Goal: Information Seeking & Learning: Learn about a topic

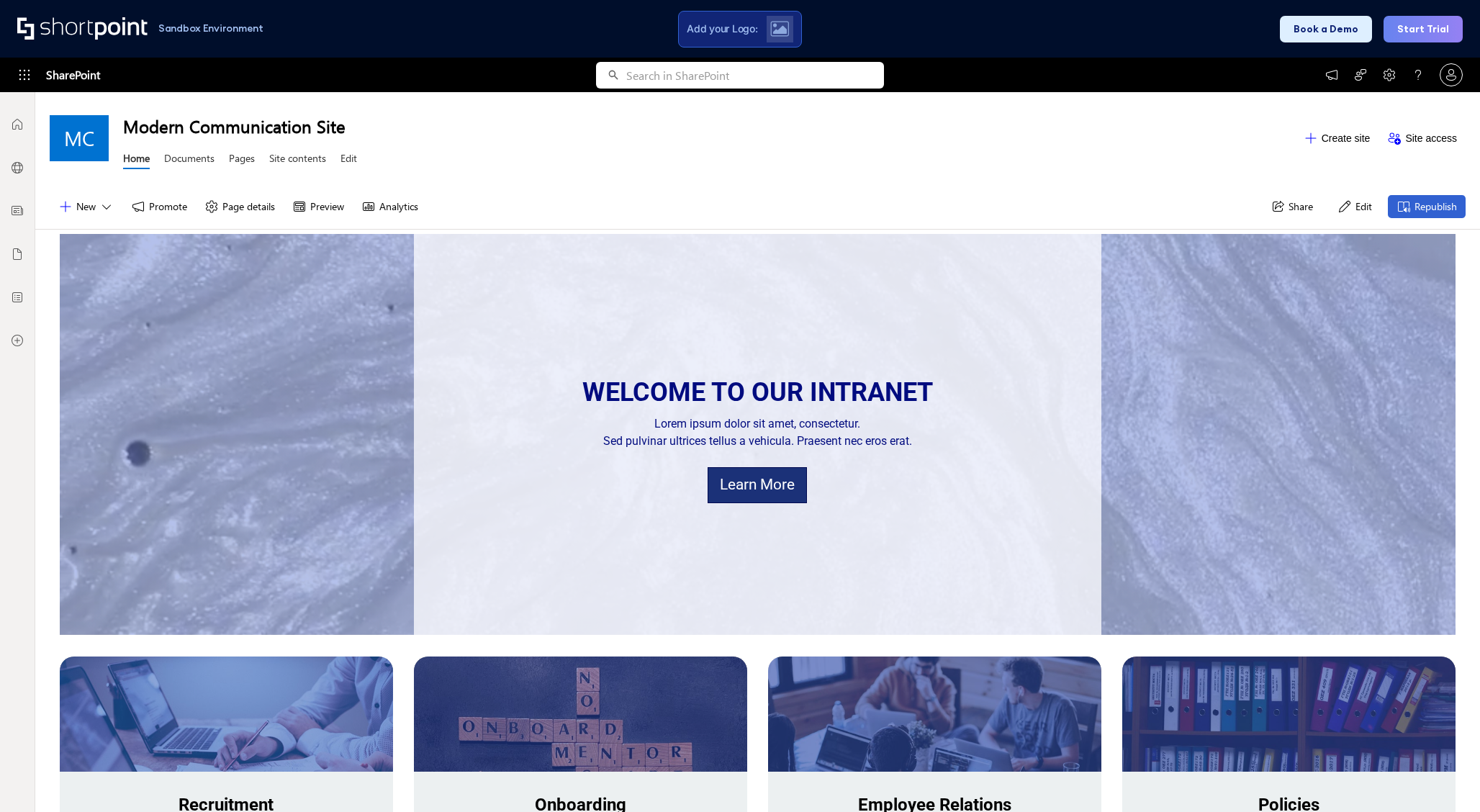
scroll to position [56, 0]
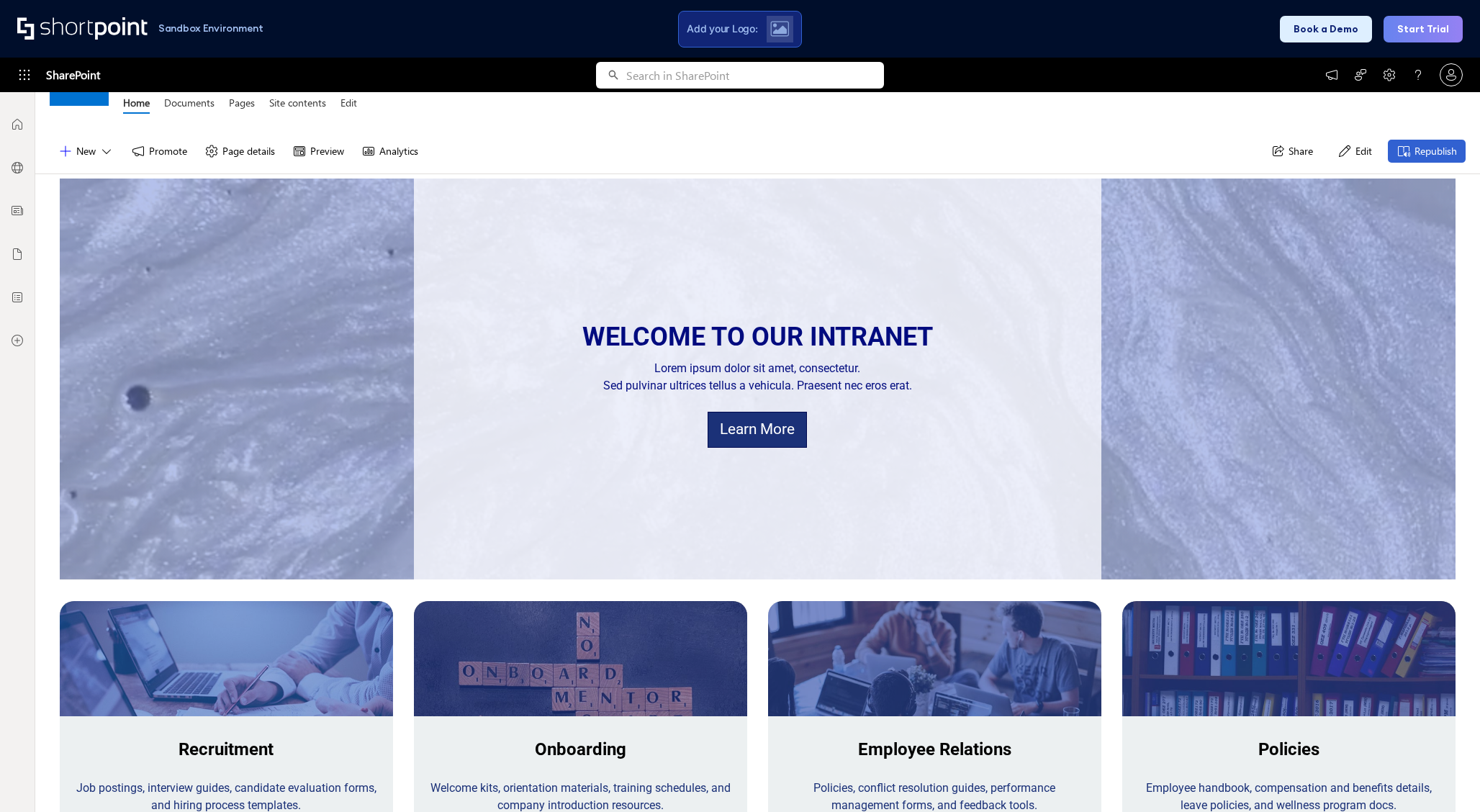
click at [605, 156] on div "New Promote Page details Preview Analytics Share Edit Republish" at bounding box center [758, 152] width 1445 height 46
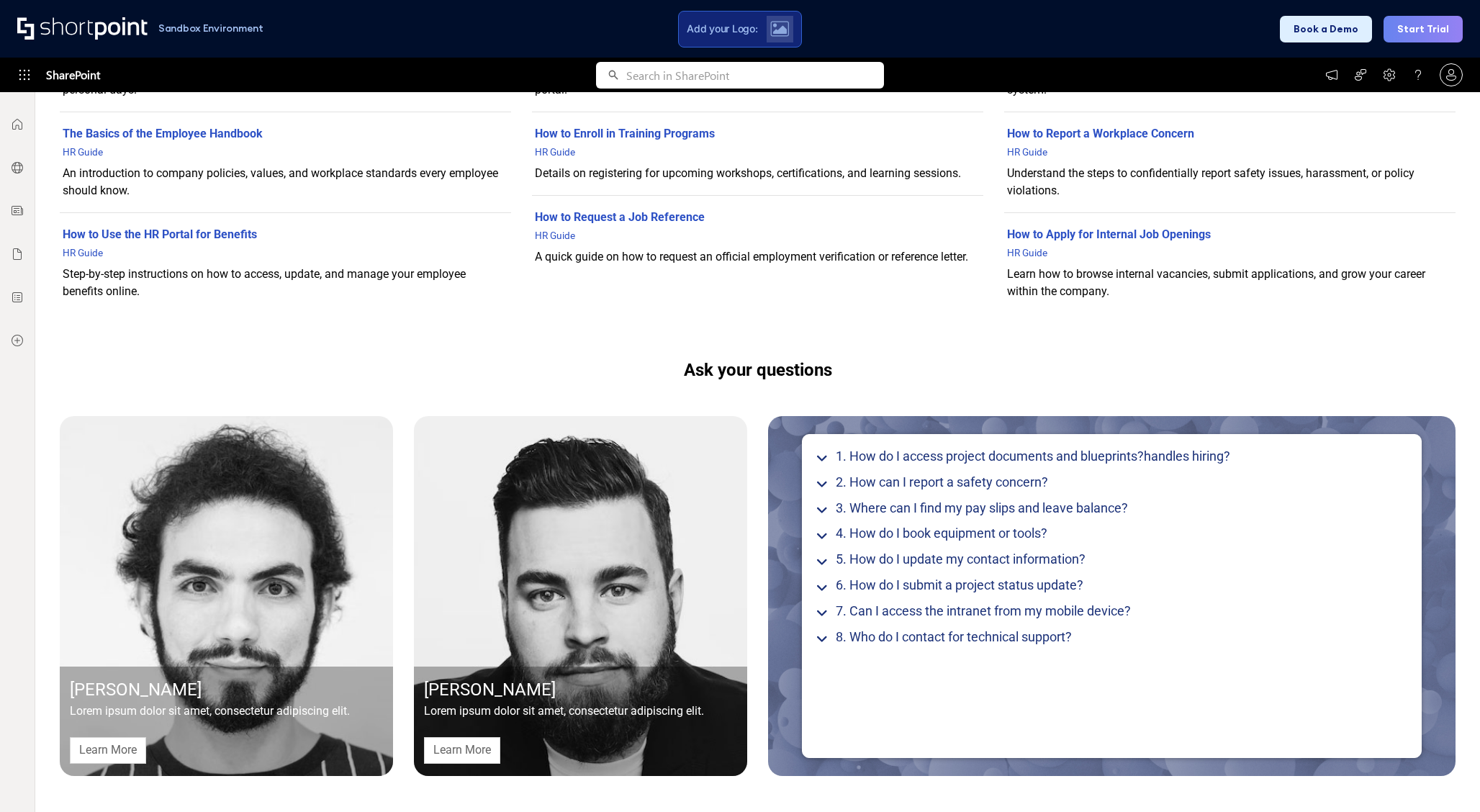
scroll to position [0, 0]
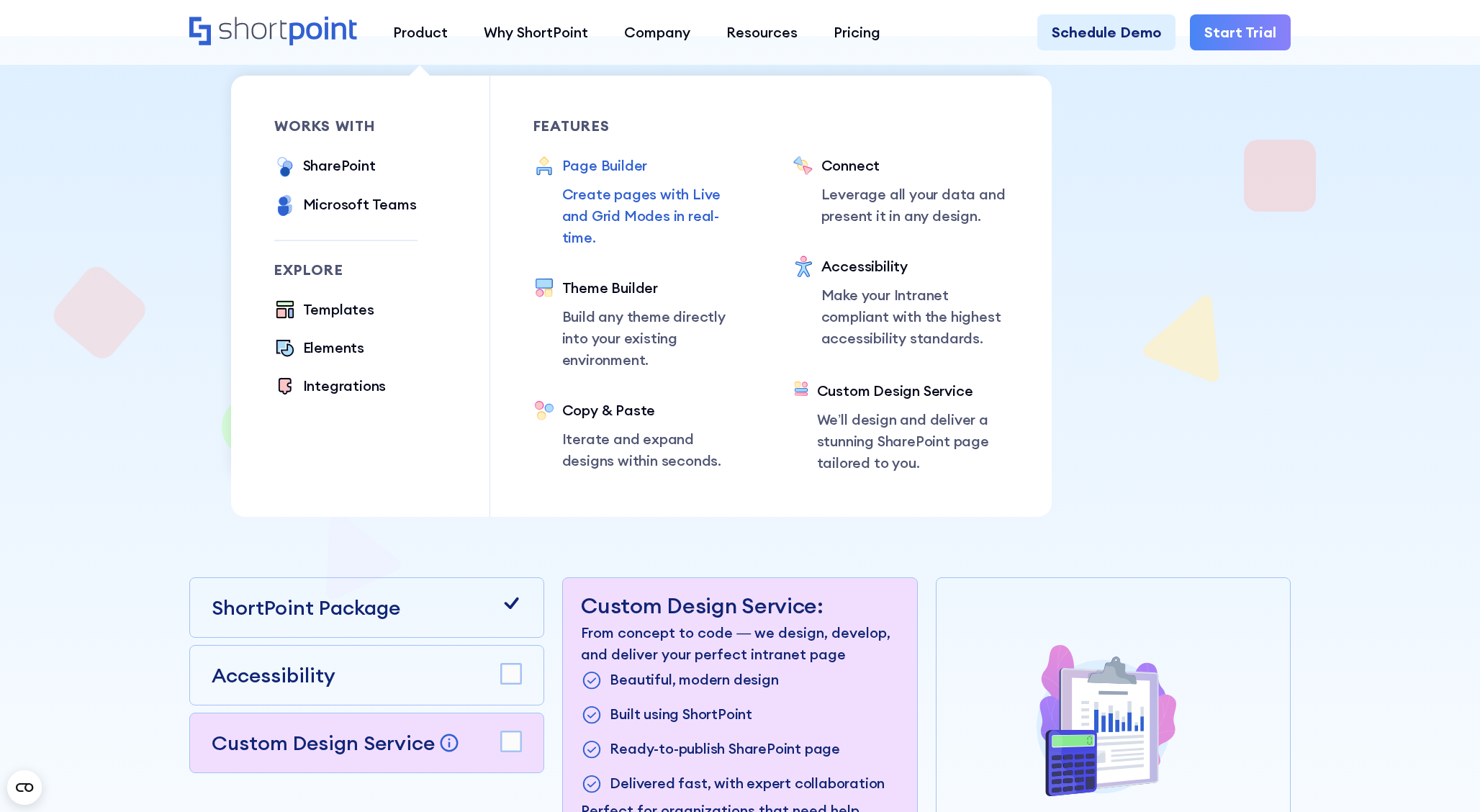
click at [571, 172] on div "Page Builder" at bounding box center [655, 165] width 187 height 22
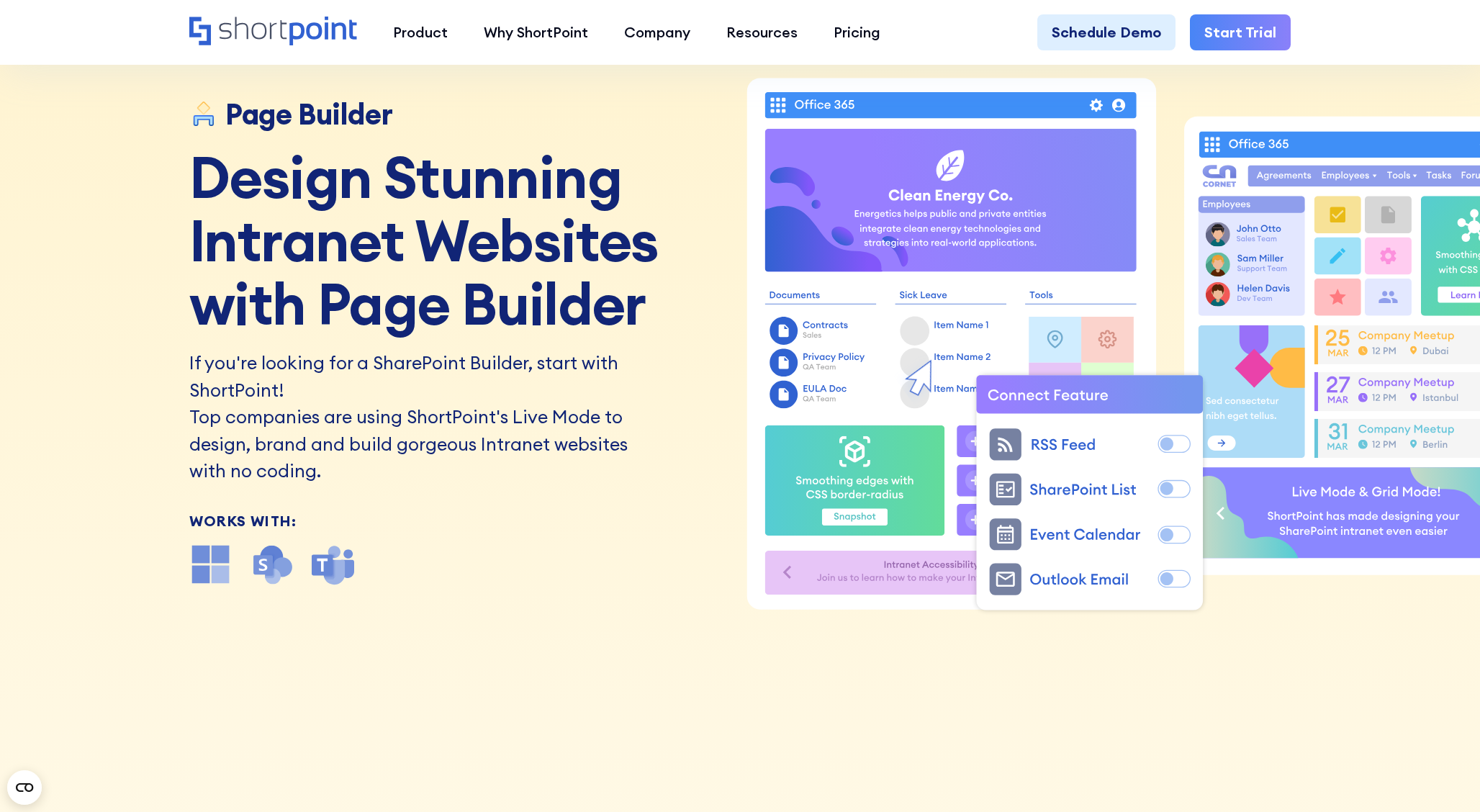
scroll to position [102, 0]
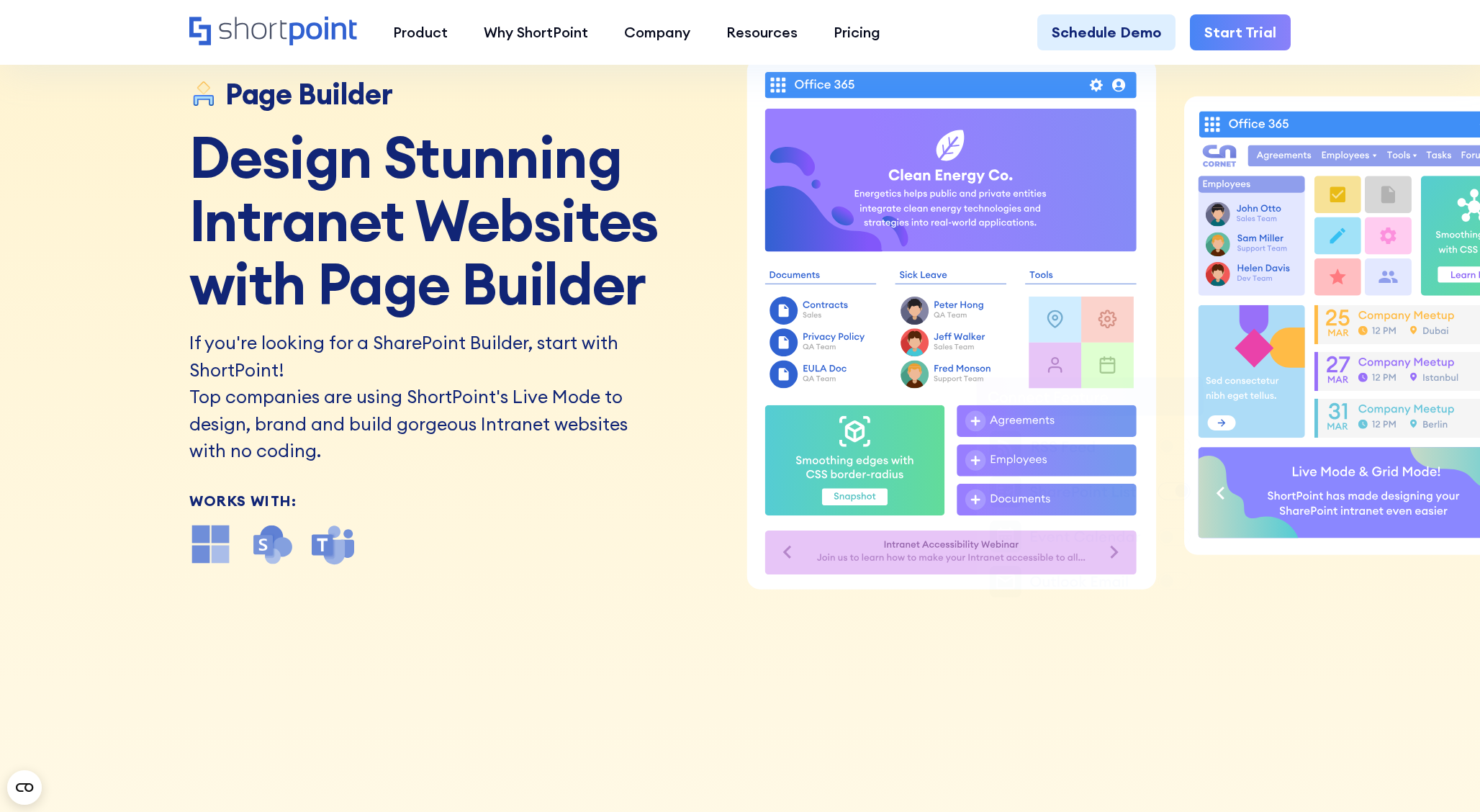
click at [208, 545] on img at bounding box center [210, 543] width 43 height 43
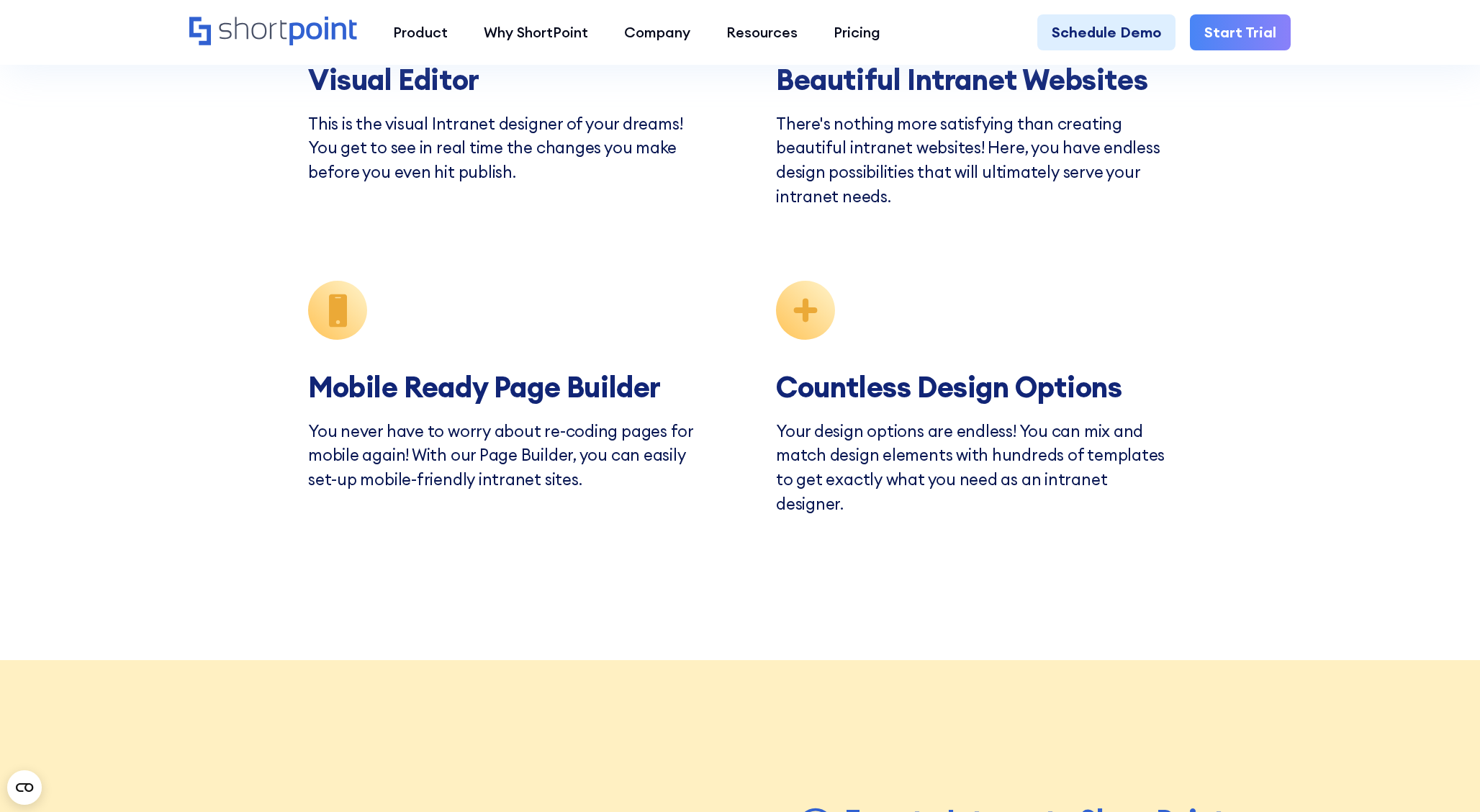
scroll to position [5494, 0]
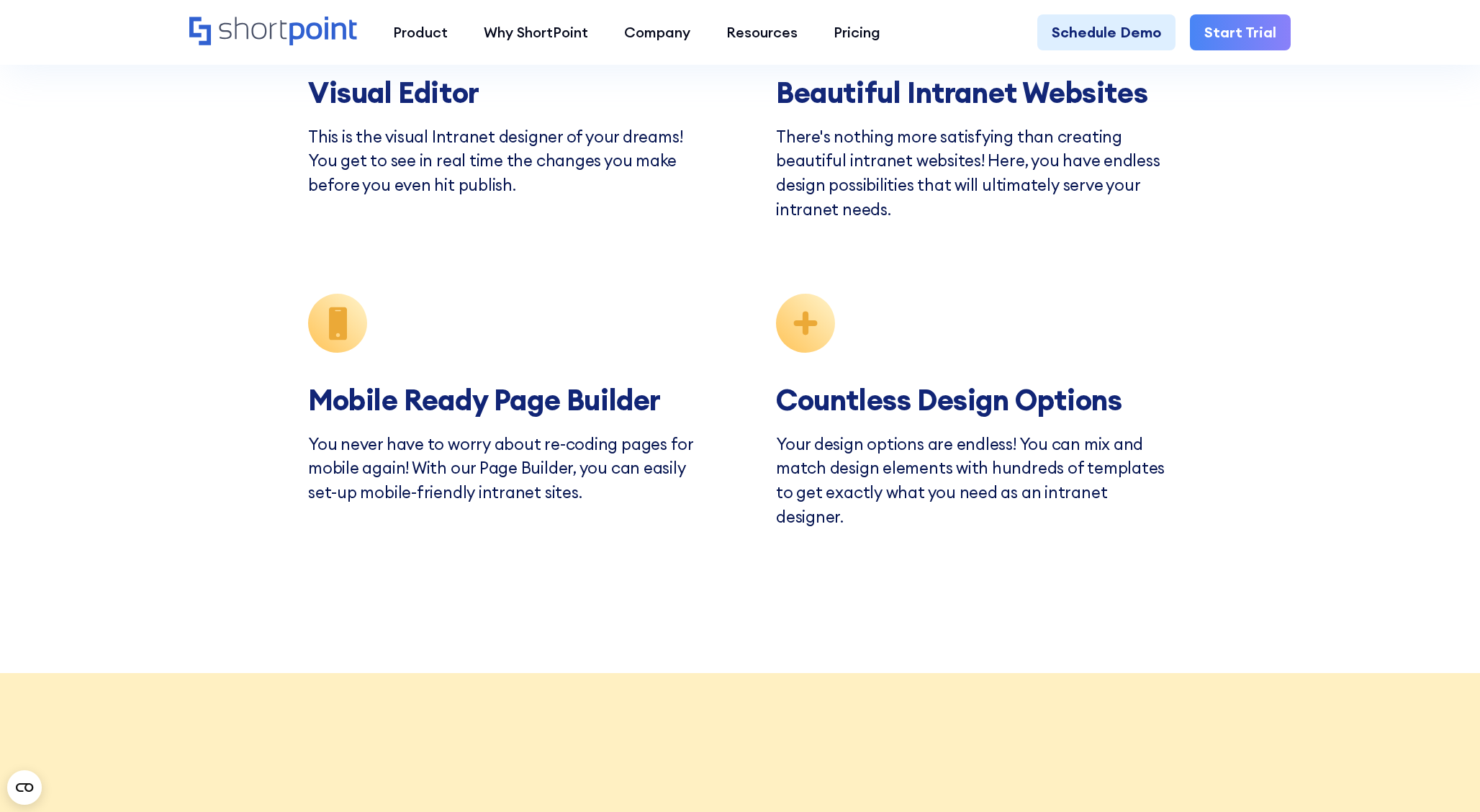
click at [804, 397] on h3 "Countless Design Options" at bounding box center [974, 400] width 396 height 33
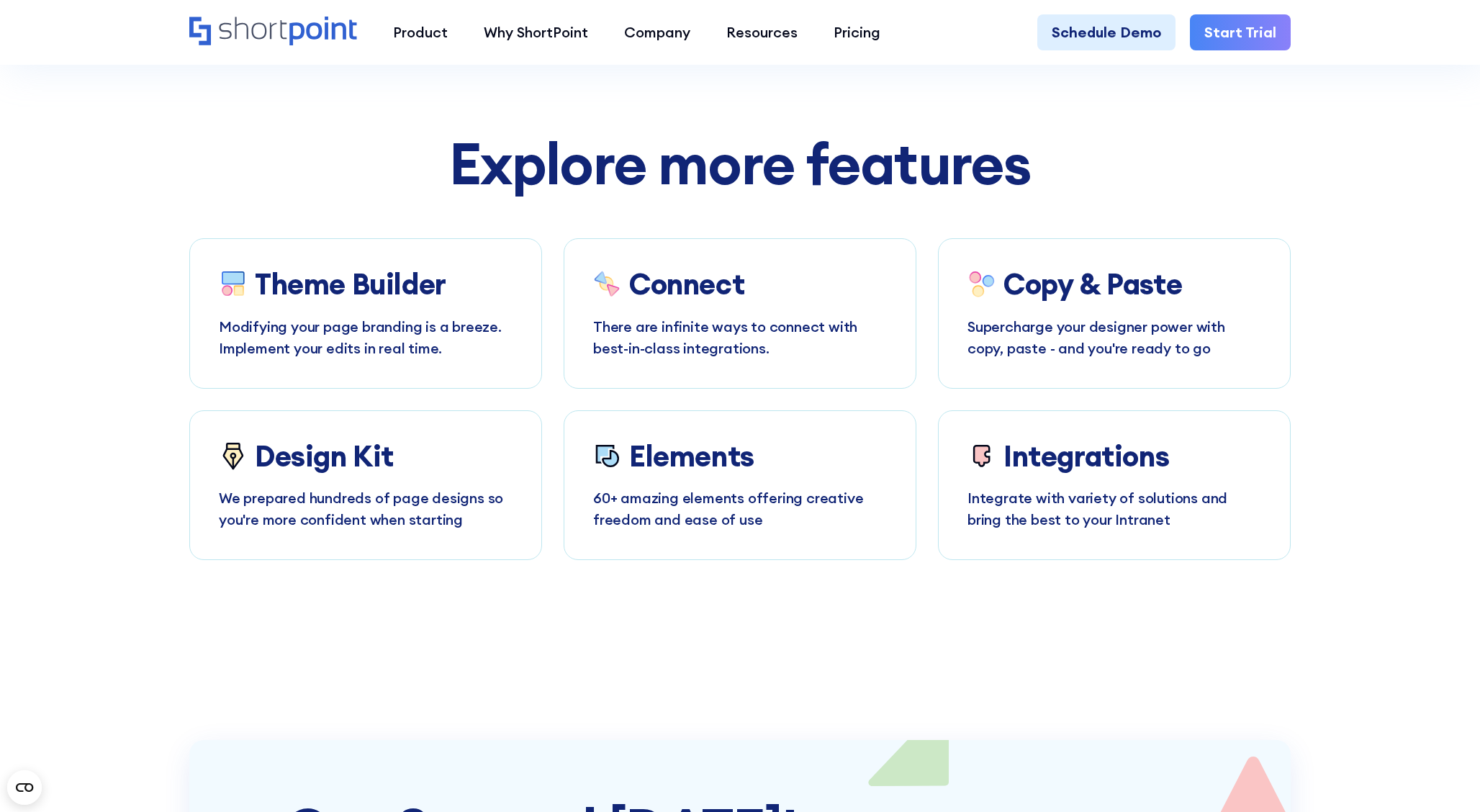
scroll to position [8505, 0]
click at [476, 487] on p "We prepared hundreds of page designs so you're more confident when starting" at bounding box center [366, 508] width 294 height 43
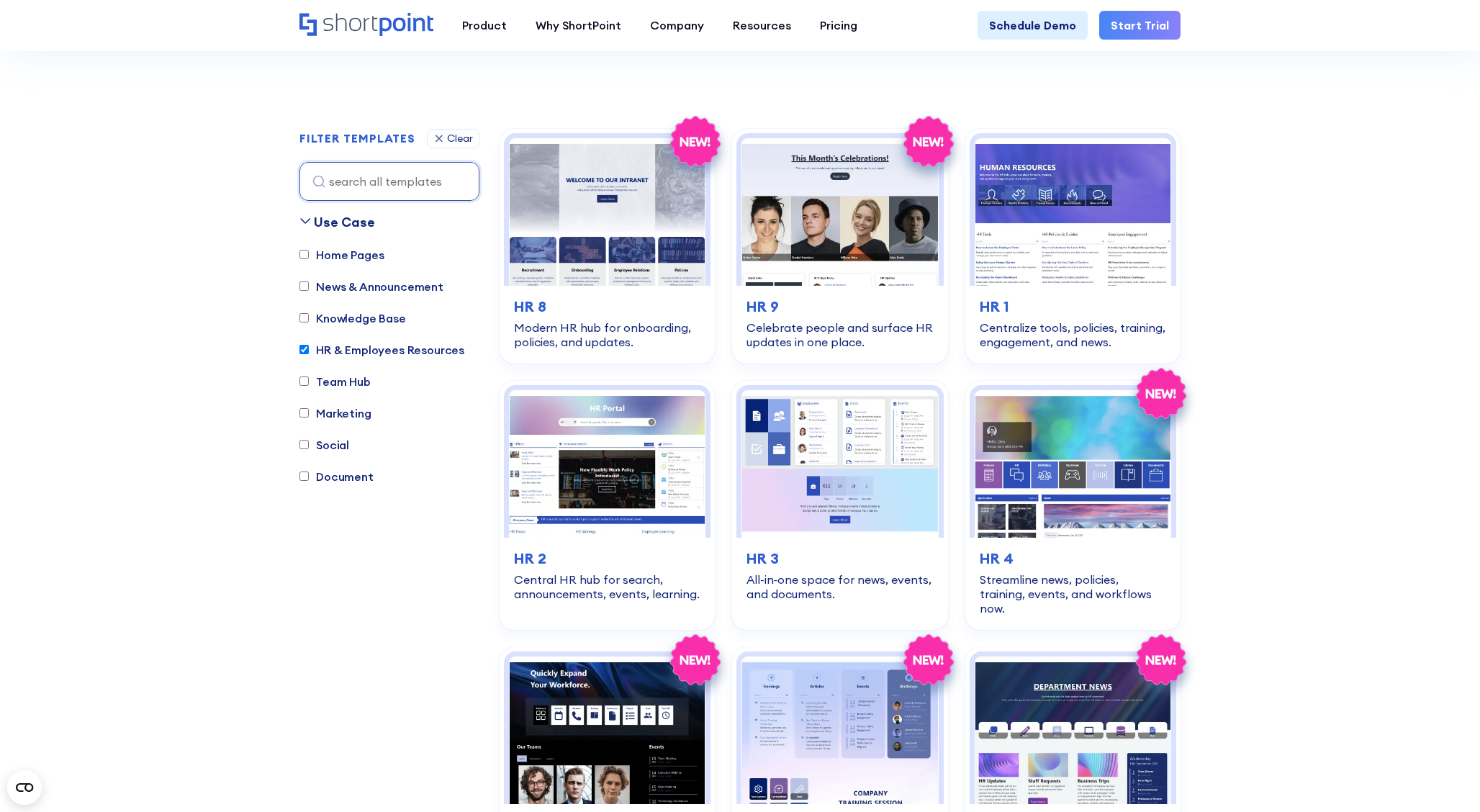
scroll to position [374, 0]
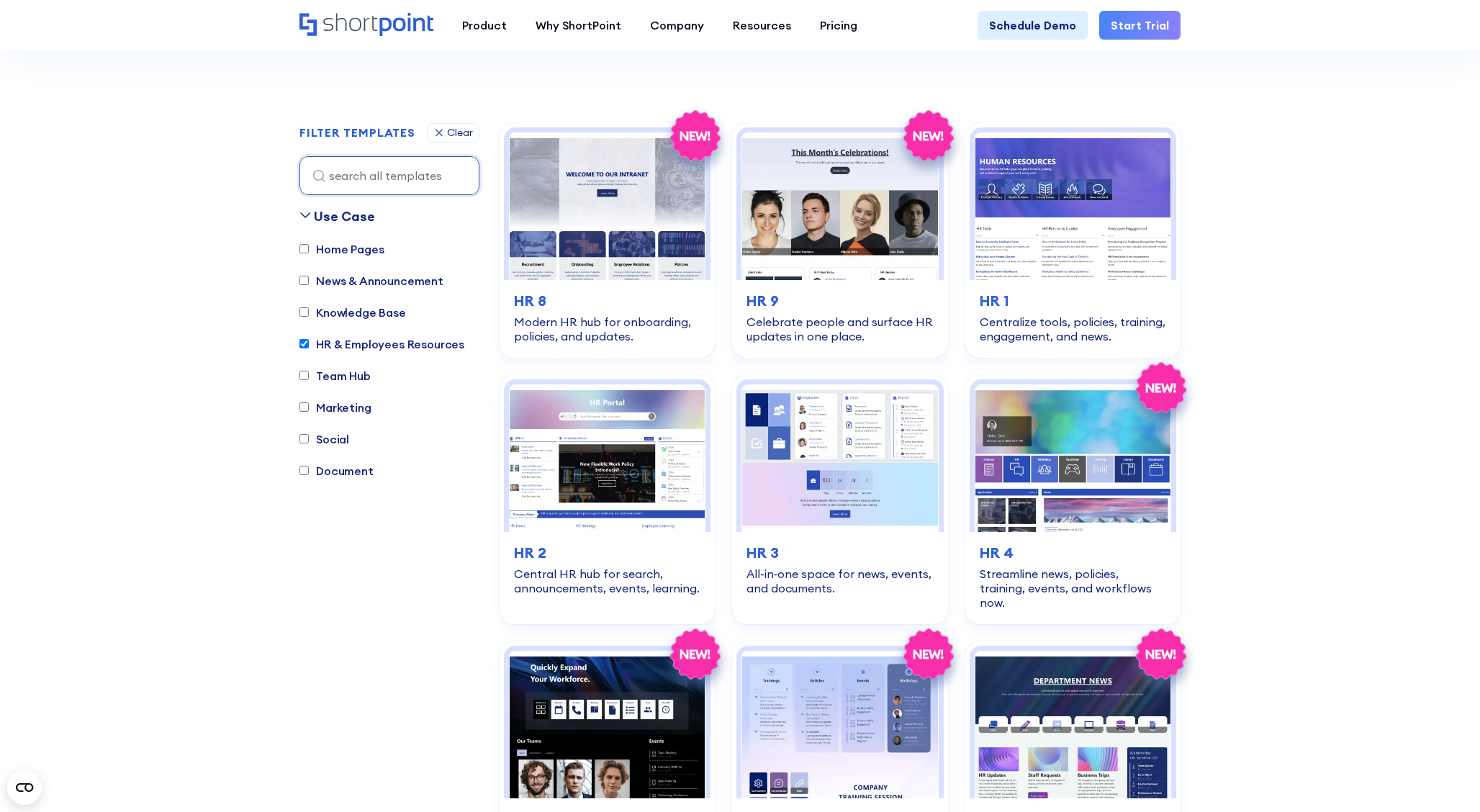
click at [357, 342] on label "HR & Employees Resources" at bounding box center [382, 343] width 164 height 17
click at [309, 342] on input "HR & Employees Resources" at bounding box center [304, 343] width 9 height 9
checkbox input "false"
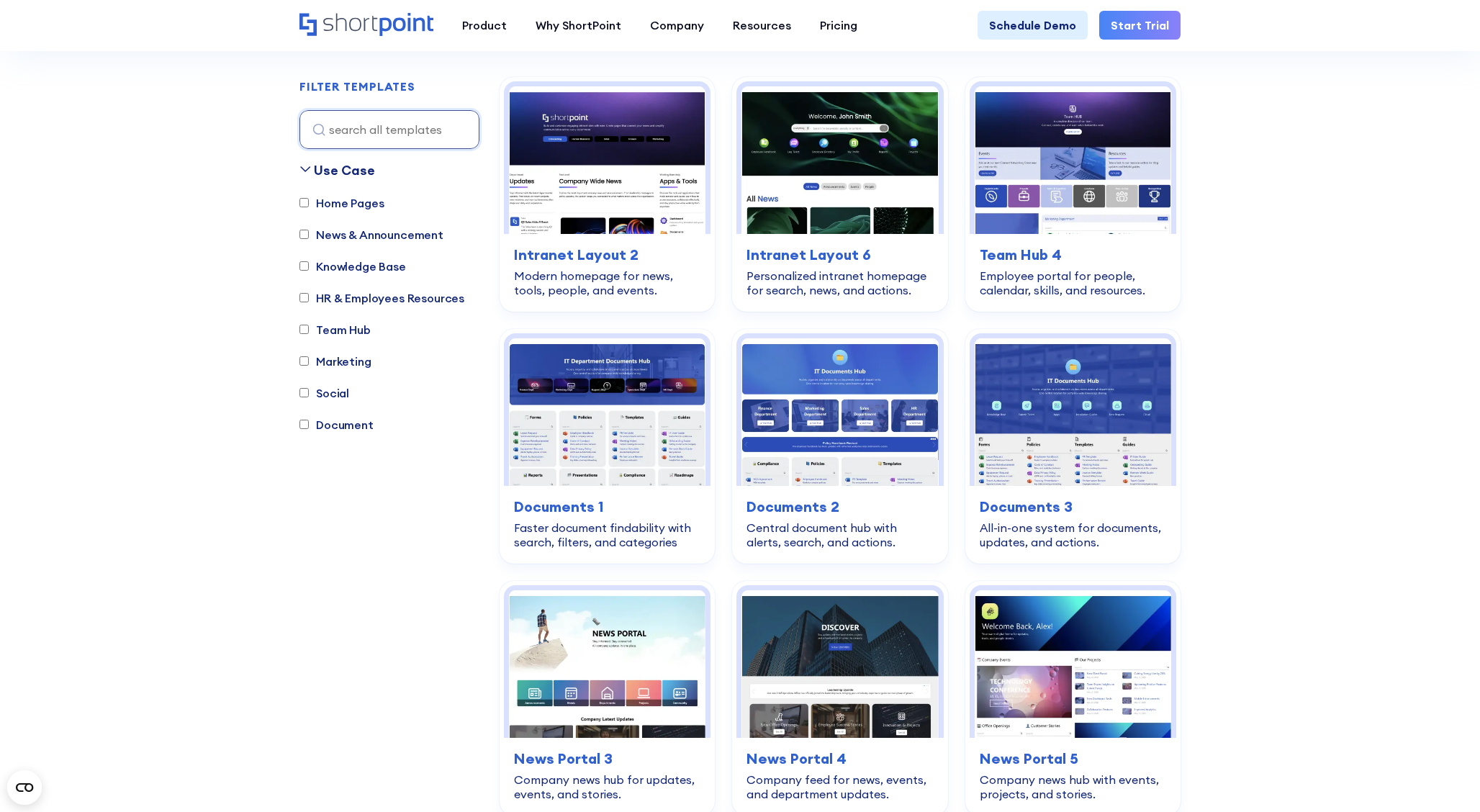
scroll to position [425, 0]
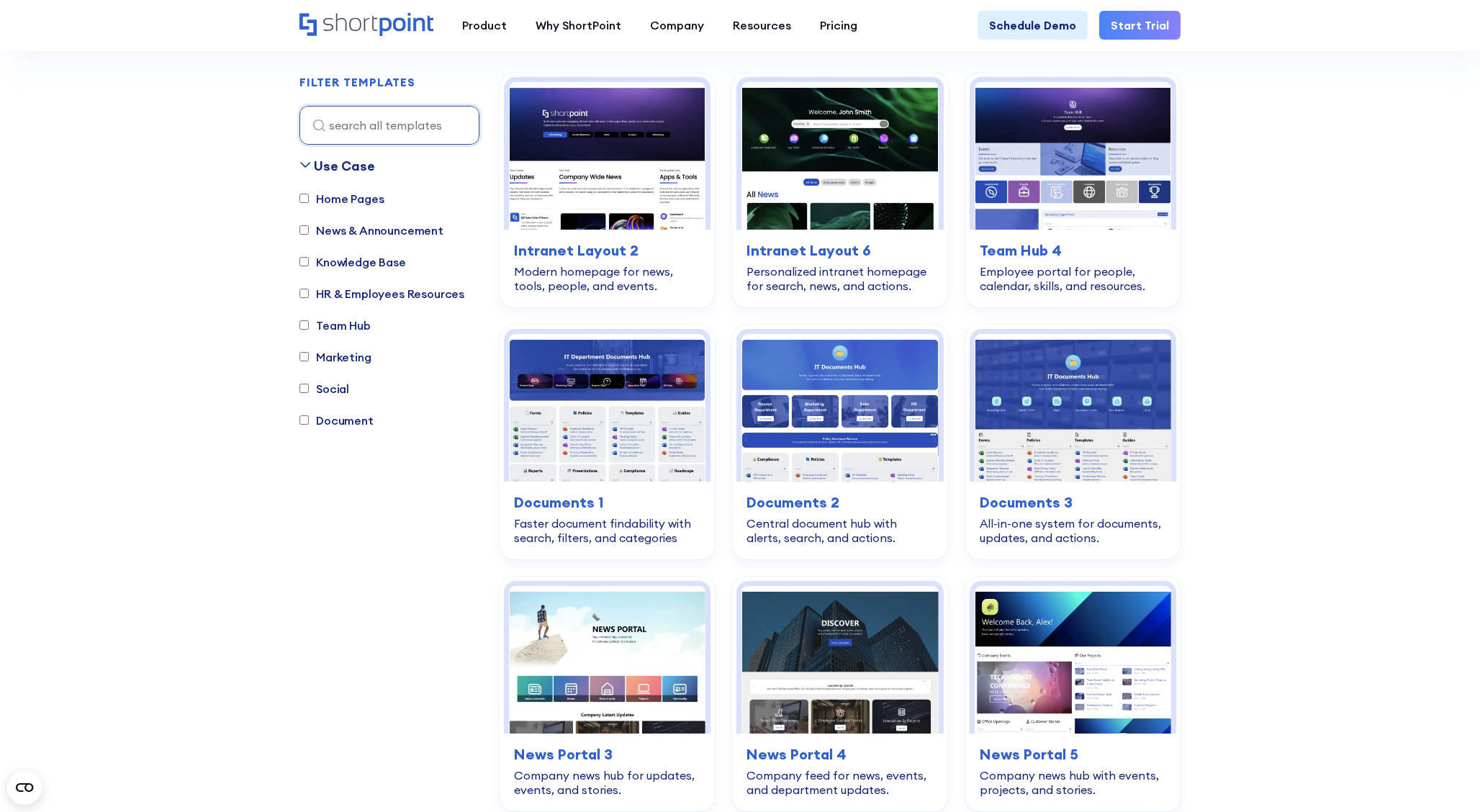
click at [349, 355] on label "Marketing" at bounding box center [335, 356] width 72 height 17
click at [309, 355] on input "Marketing" at bounding box center [304, 356] width 9 height 9
checkbox input "true"
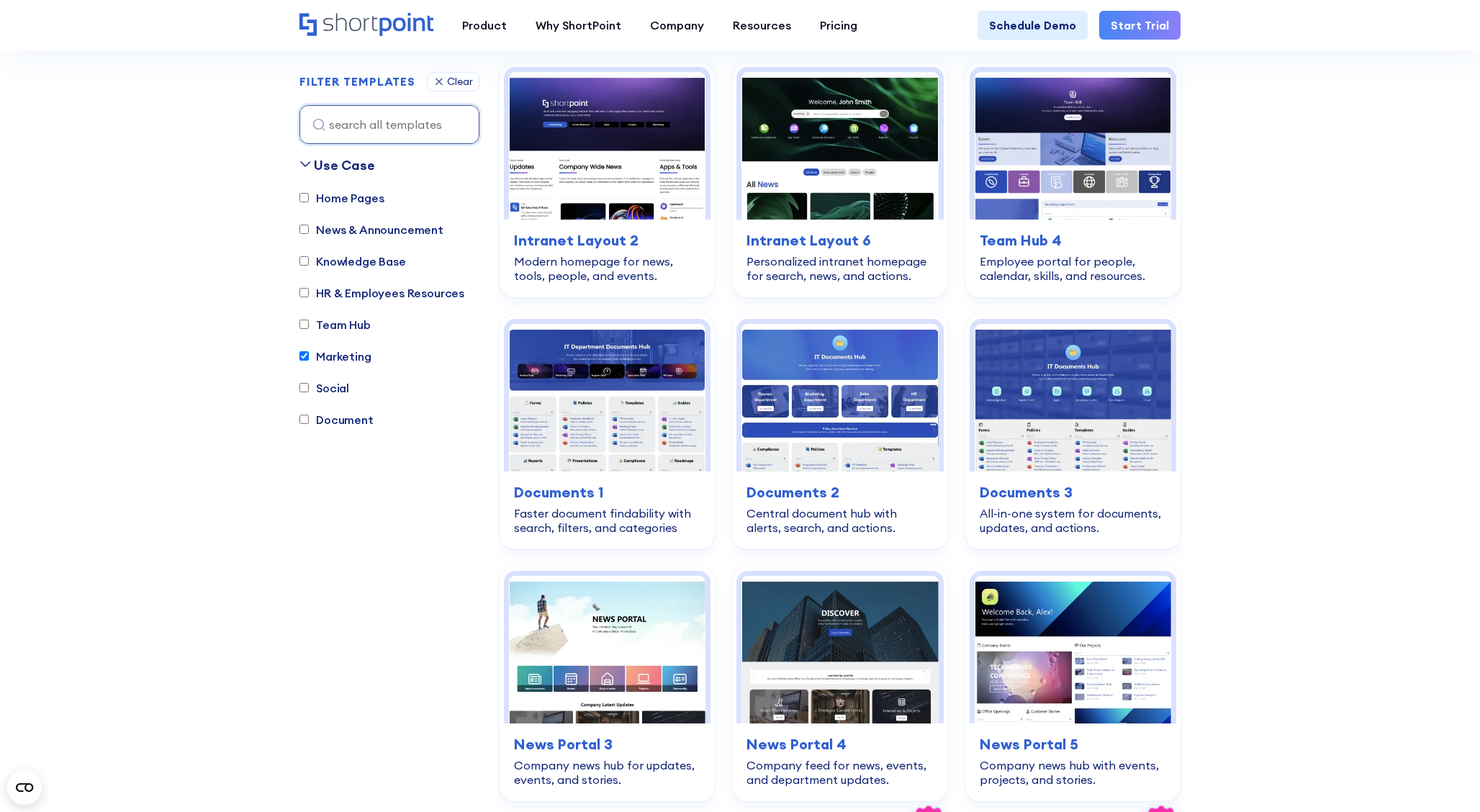
scroll to position [557, 0]
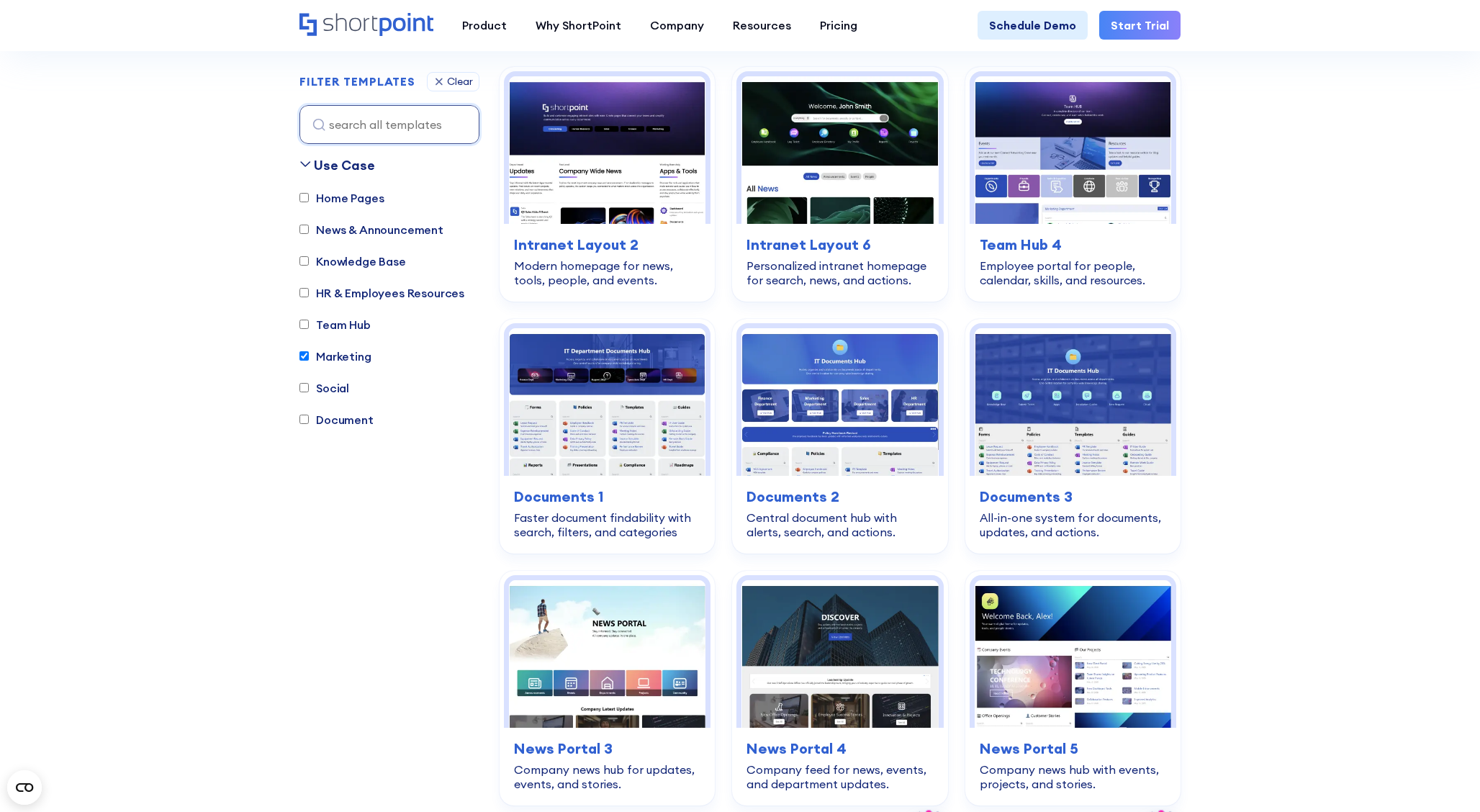
click at [329, 428] on div "Document" at bounding box center [336, 421] width 74 height 20
click at [344, 423] on label "Document" at bounding box center [336, 419] width 74 height 17
click at [309, 423] on input "Document" at bounding box center [304, 420] width 9 height 9
checkbox input "true"
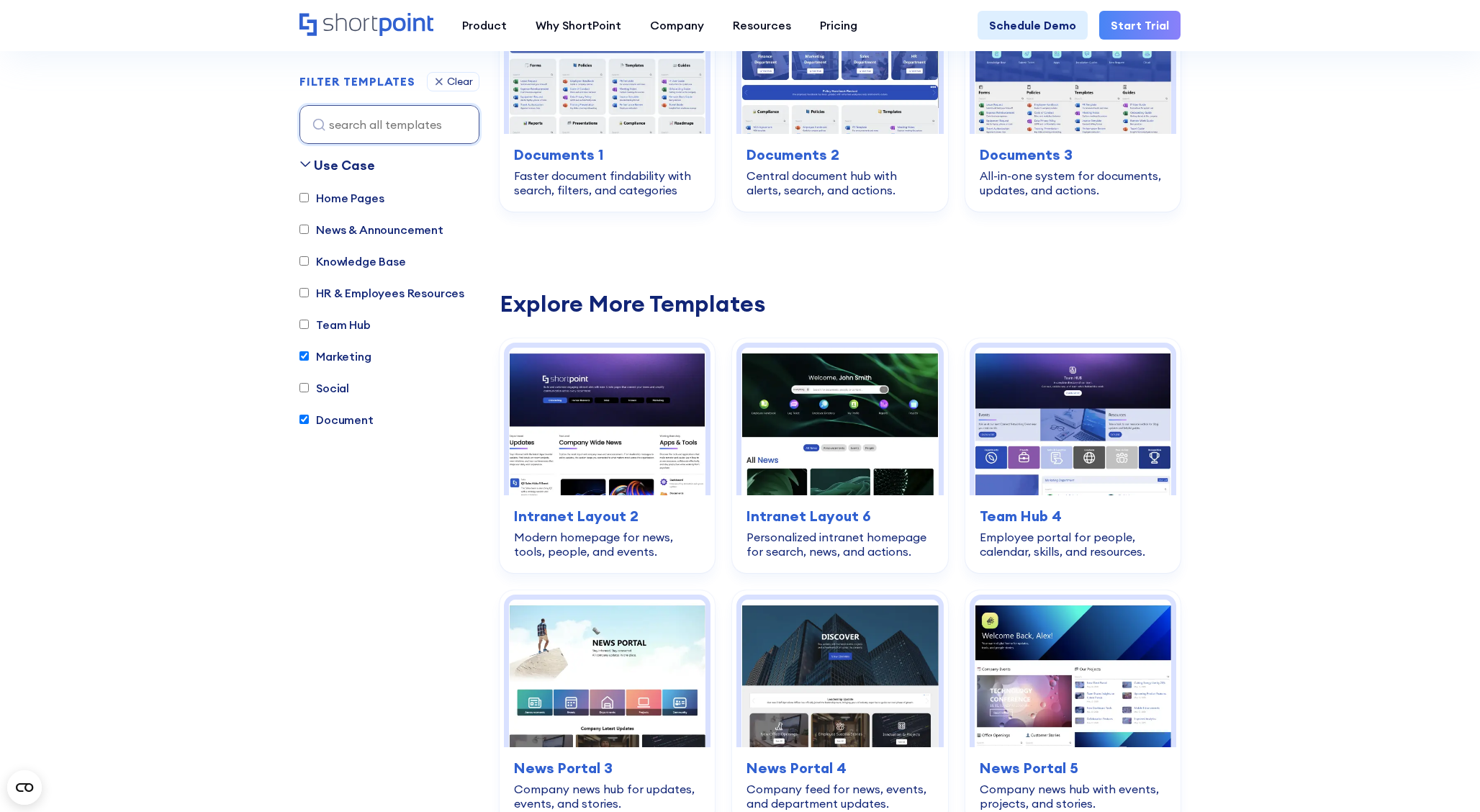
scroll to position [425, 0]
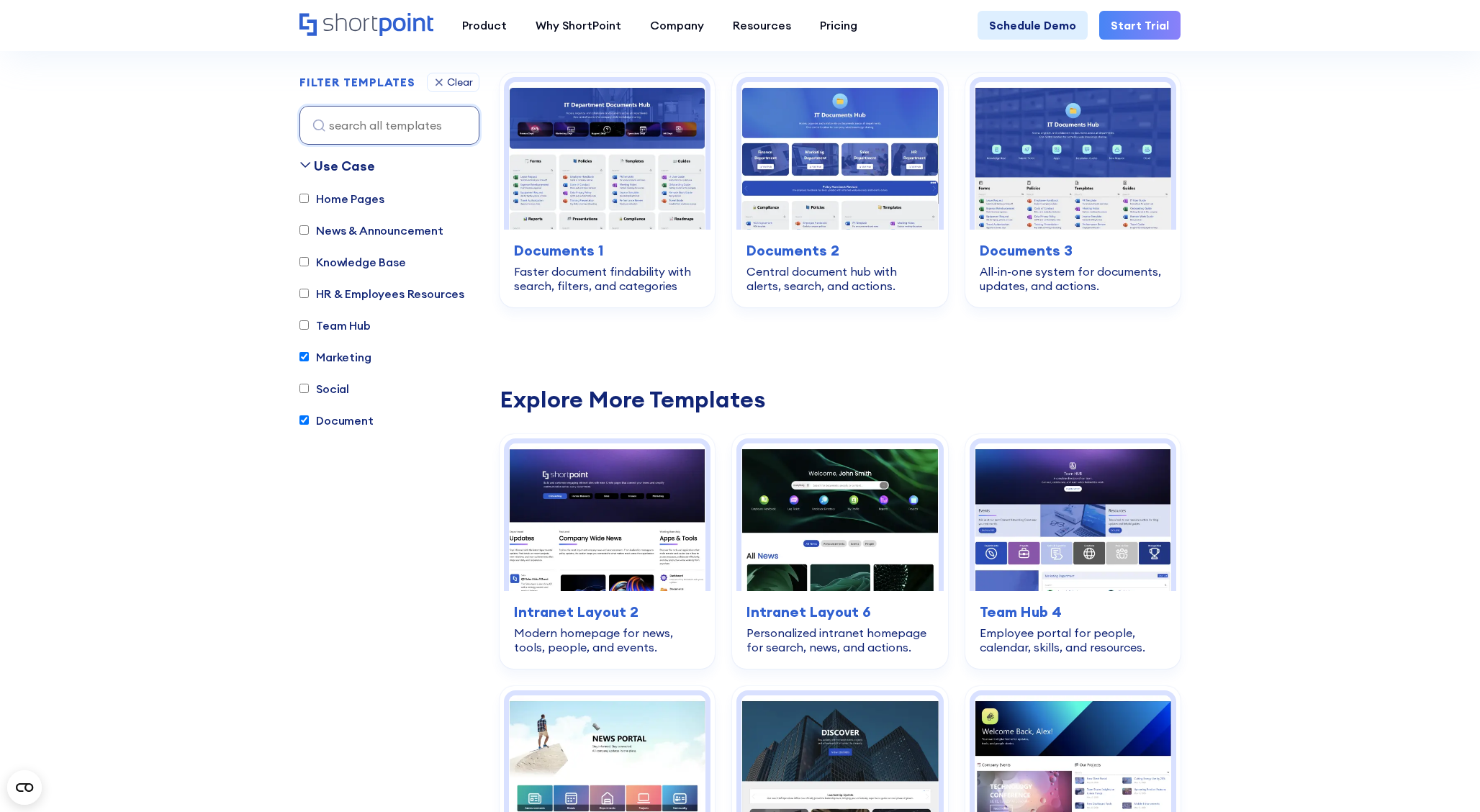
click at [318, 353] on label "Marketing" at bounding box center [335, 356] width 72 height 17
click at [309, 353] on input "Marketing" at bounding box center [304, 356] width 9 height 9
checkbox input "false"
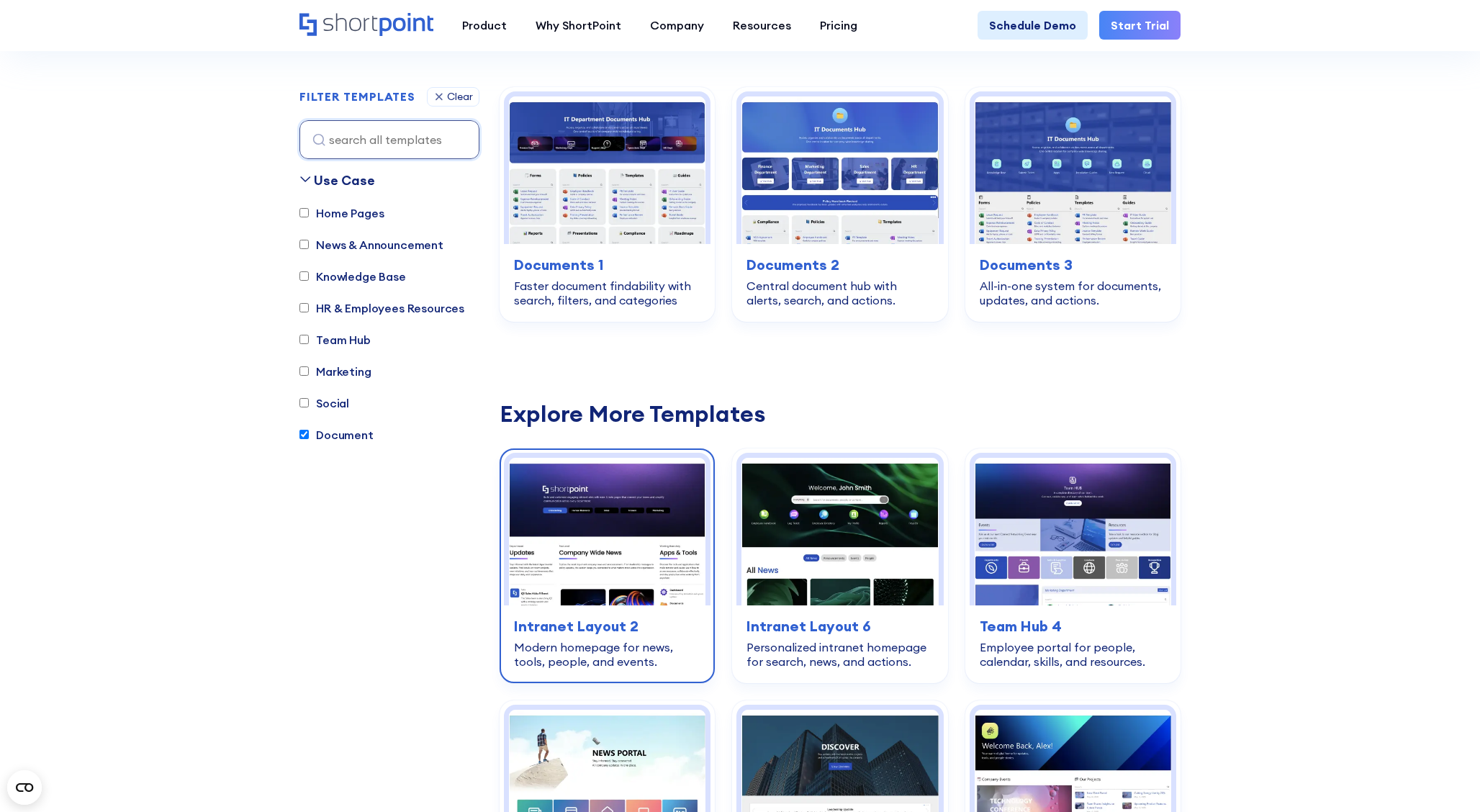
scroll to position [409, 0]
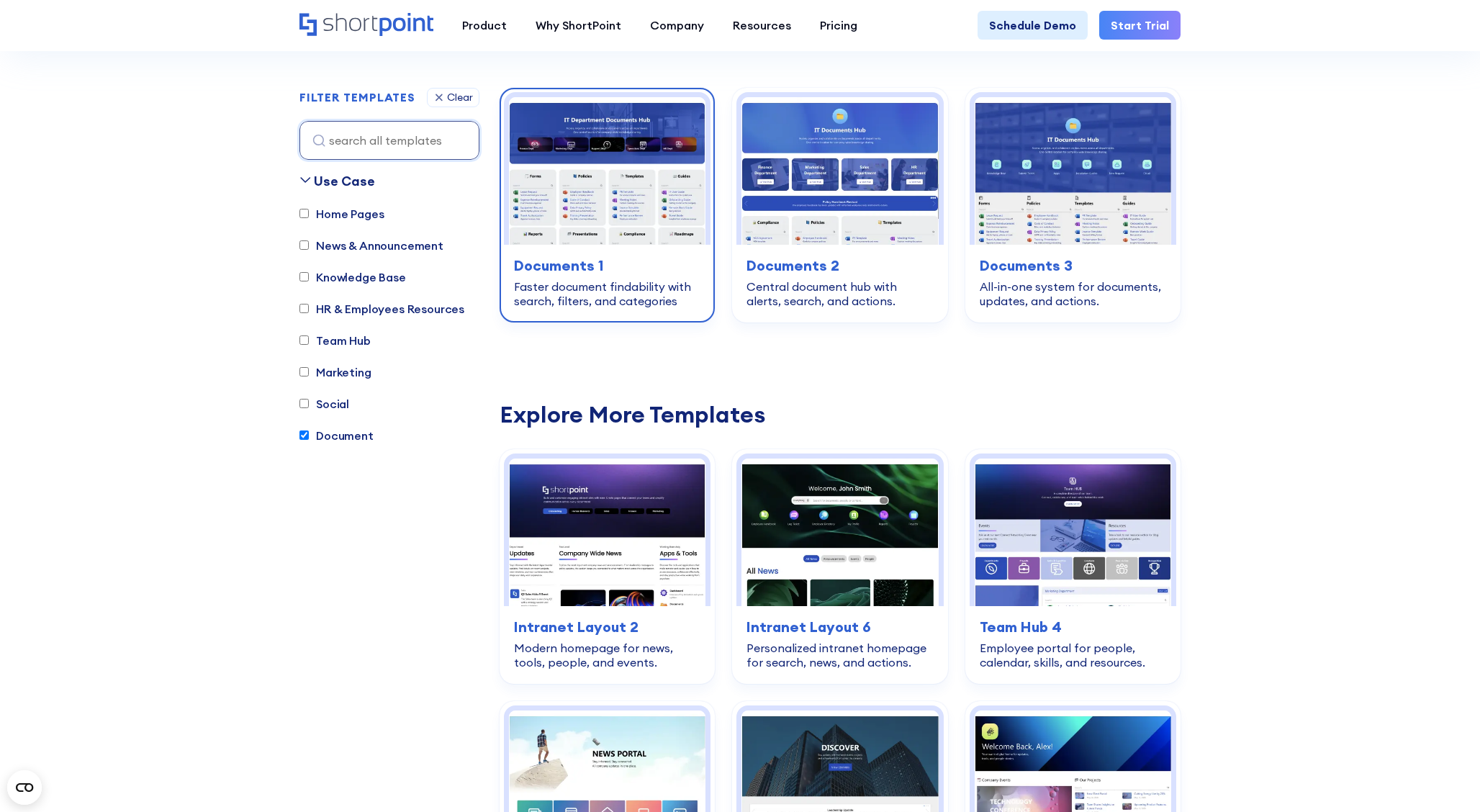
click at [643, 176] on img at bounding box center [607, 171] width 196 height 148
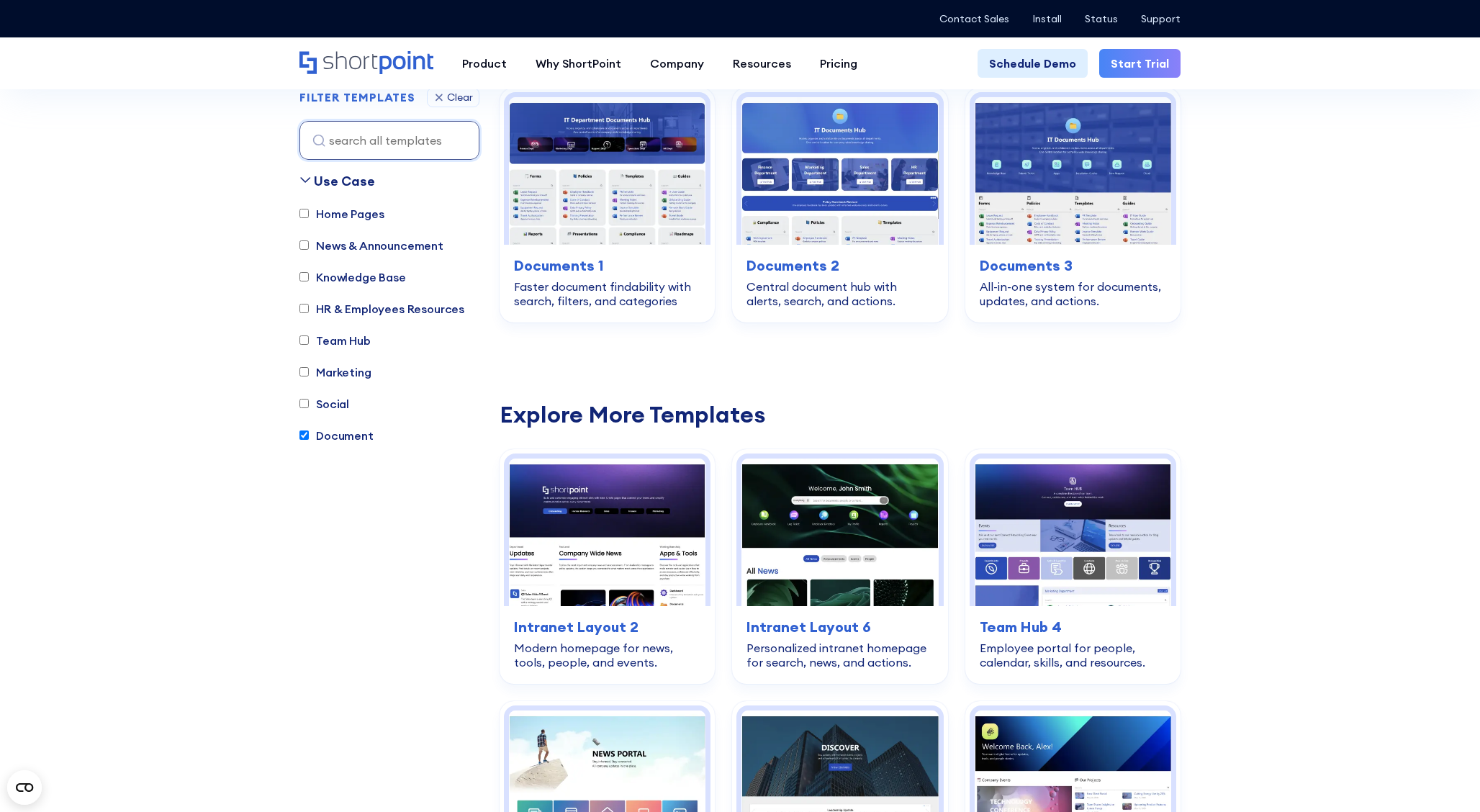
click at [379, 243] on label "News & Announcement" at bounding box center [372, 245] width 144 height 17
click at [309, 243] on input "News & Announcement" at bounding box center [304, 245] width 9 height 9
checkbox input "true"
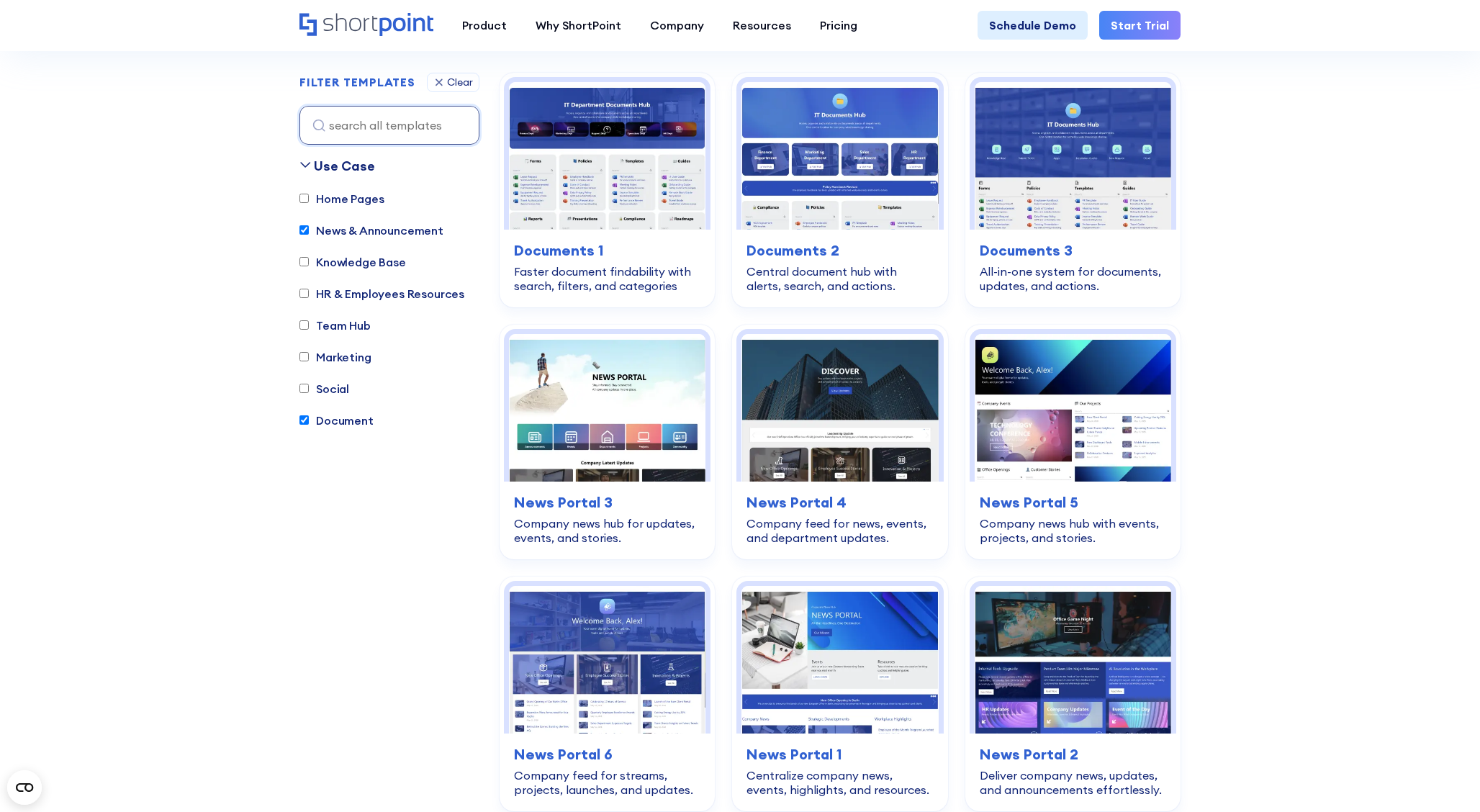
scroll to position [425, 0]
click at [321, 419] on label "Document" at bounding box center [336, 420] width 74 height 17
click at [309, 419] on input "Document" at bounding box center [304, 420] width 9 height 9
checkbox input "false"
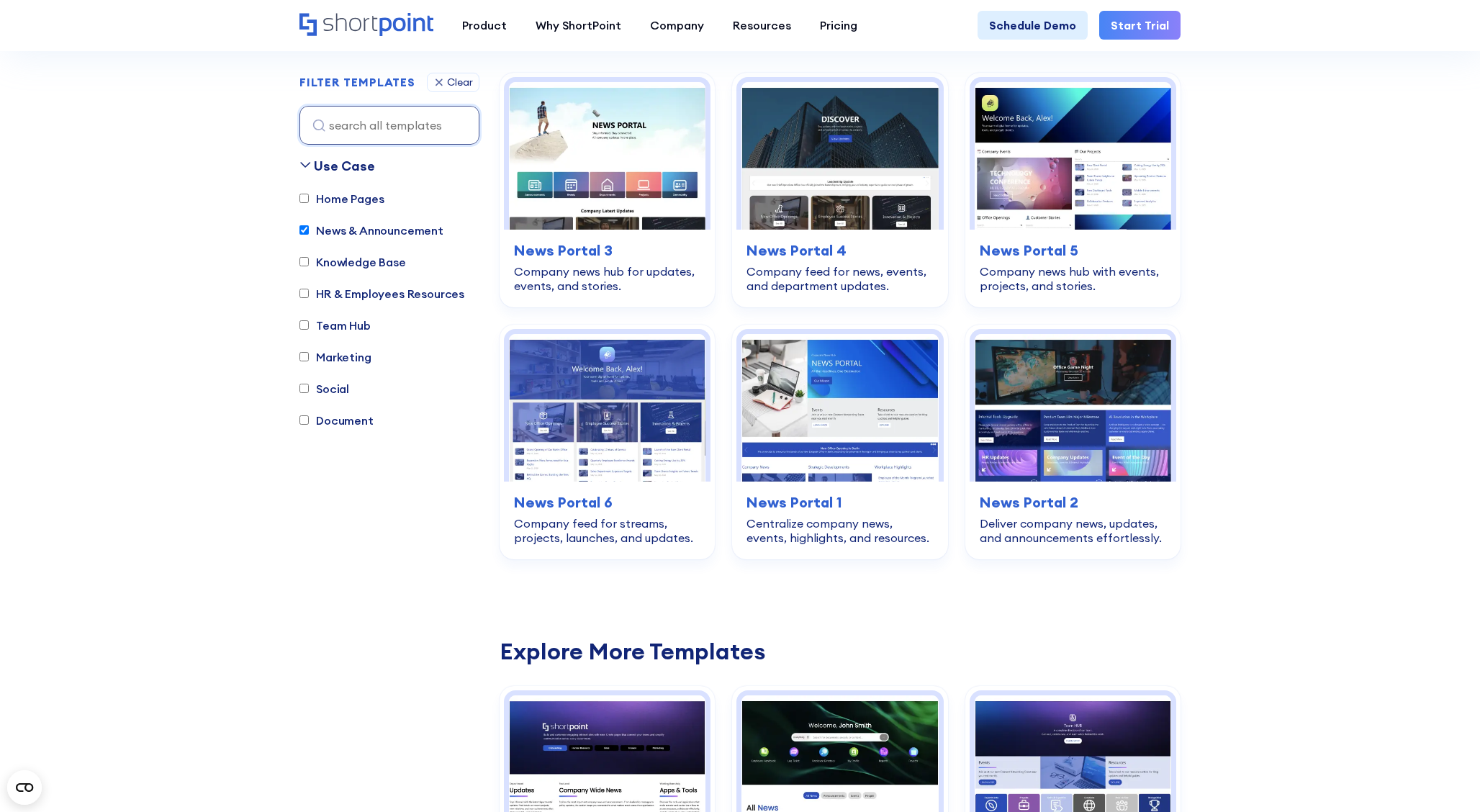
click at [352, 197] on label "Home Pages" at bounding box center [342, 198] width 84 height 17
click at [309, 197] on input "Home Pages" at bounding box center [304, 198] width 9 height 9
checkbox input "true"
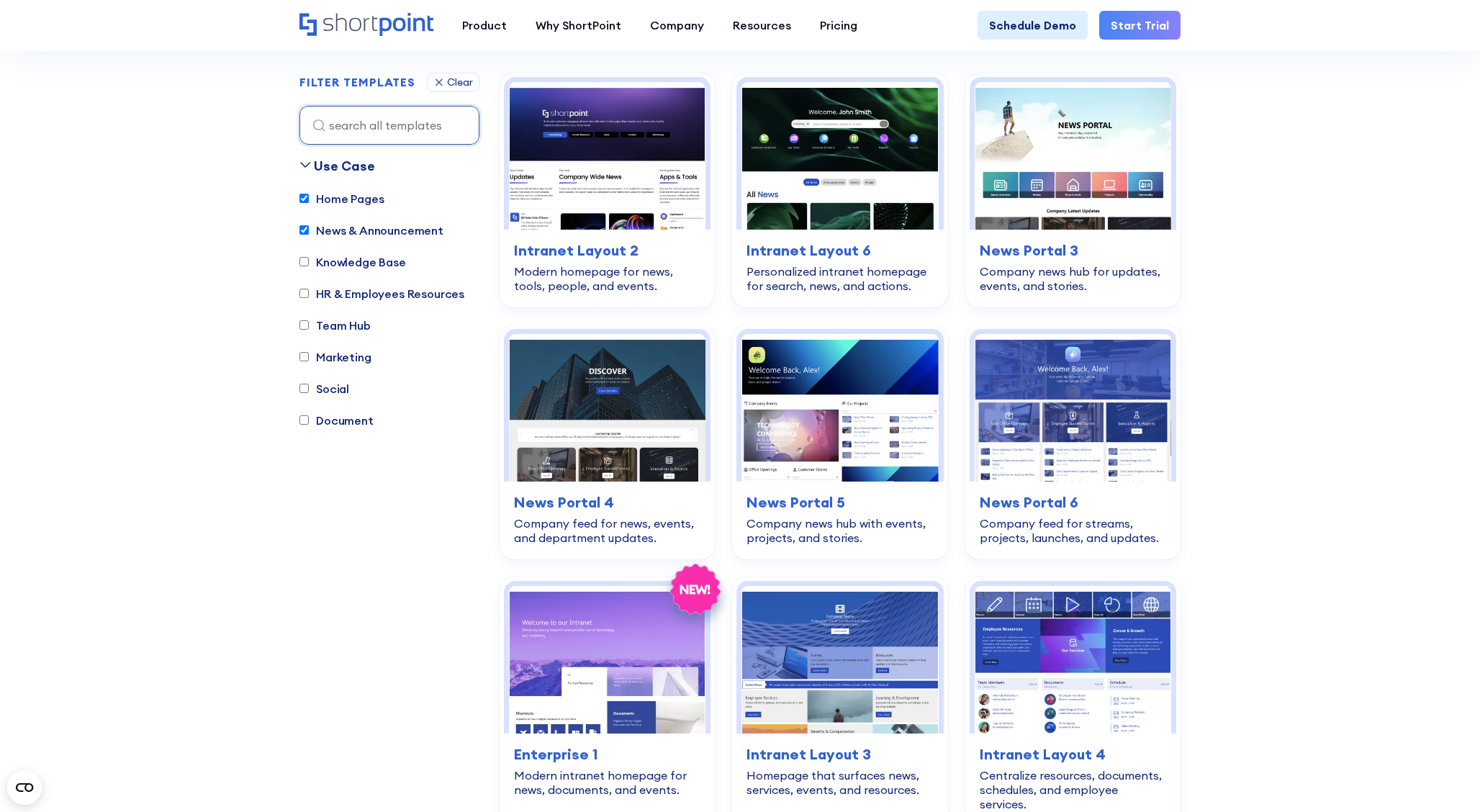
click at [330, 237] on label "News & Announcement" at bounding box center [372, 230] width 144 height 17
click at [309, 235] on input "News & Announcement" at bounding box center [304, 230] width 9 height 9
checkbox input "false"
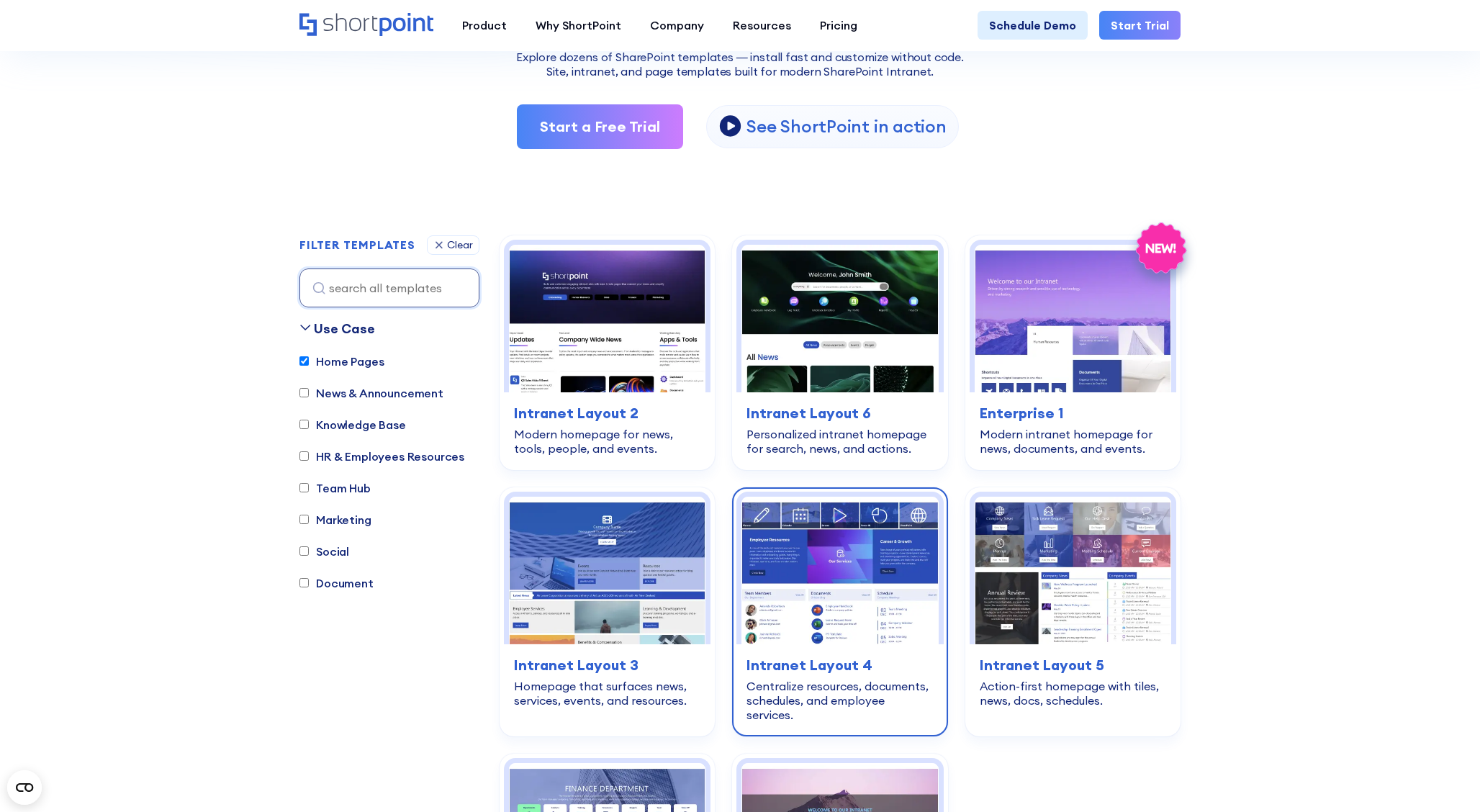
scroll to position [263, 0]
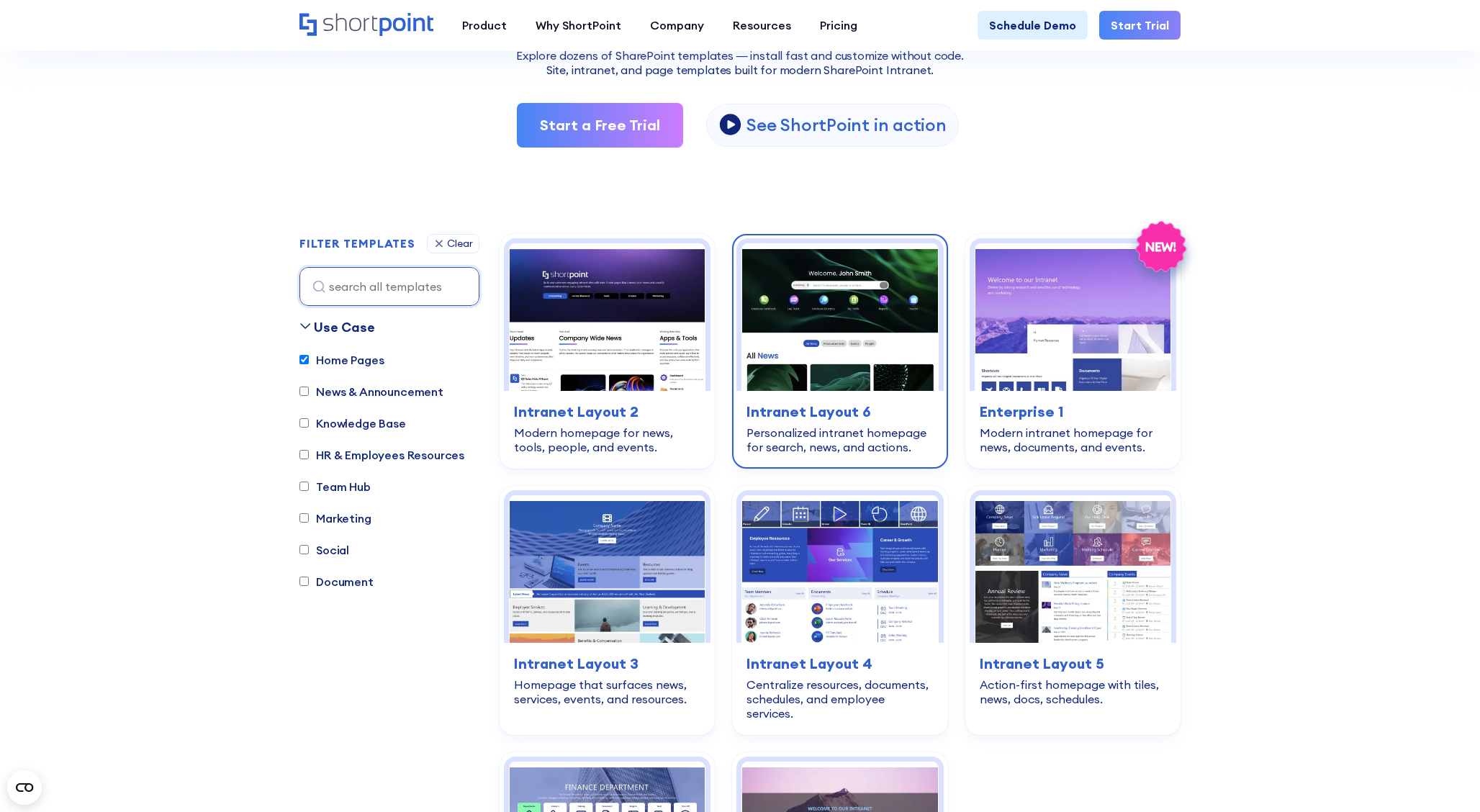
click at [837, 301] on img at bounding box center [840, 317] width 196 height 148
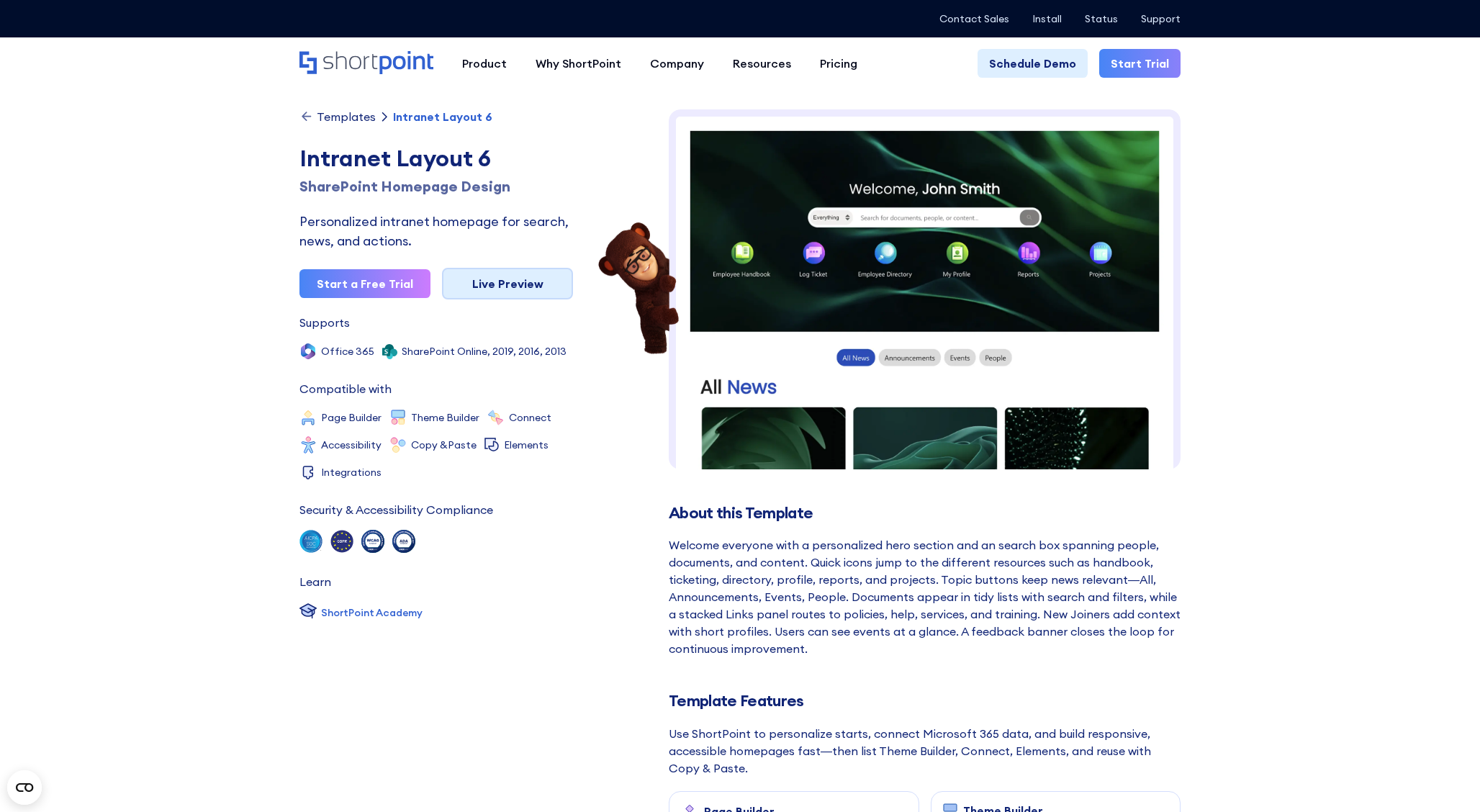
click at [519, 284] on link "Live Preview" at bounding box center [507, 283] width 131 height 32
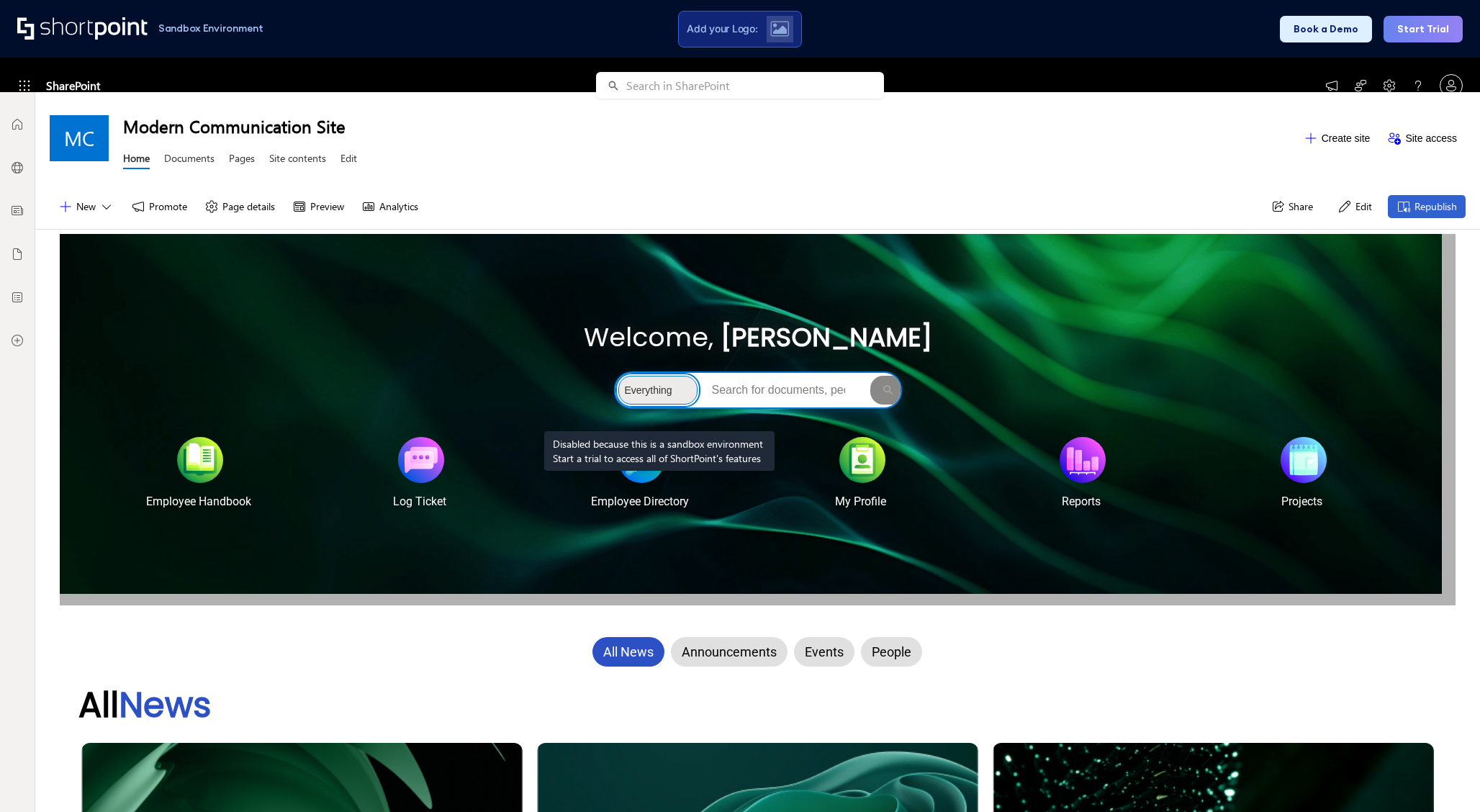
click at [661, 395] on select "Everything People Documents Sites" at bounding box center [658, 390] width 79 height 29
select select "people"
click at [618, 375] on select "Everything People Documents Sites" at bounding box center [658, 390] width 79 height 29
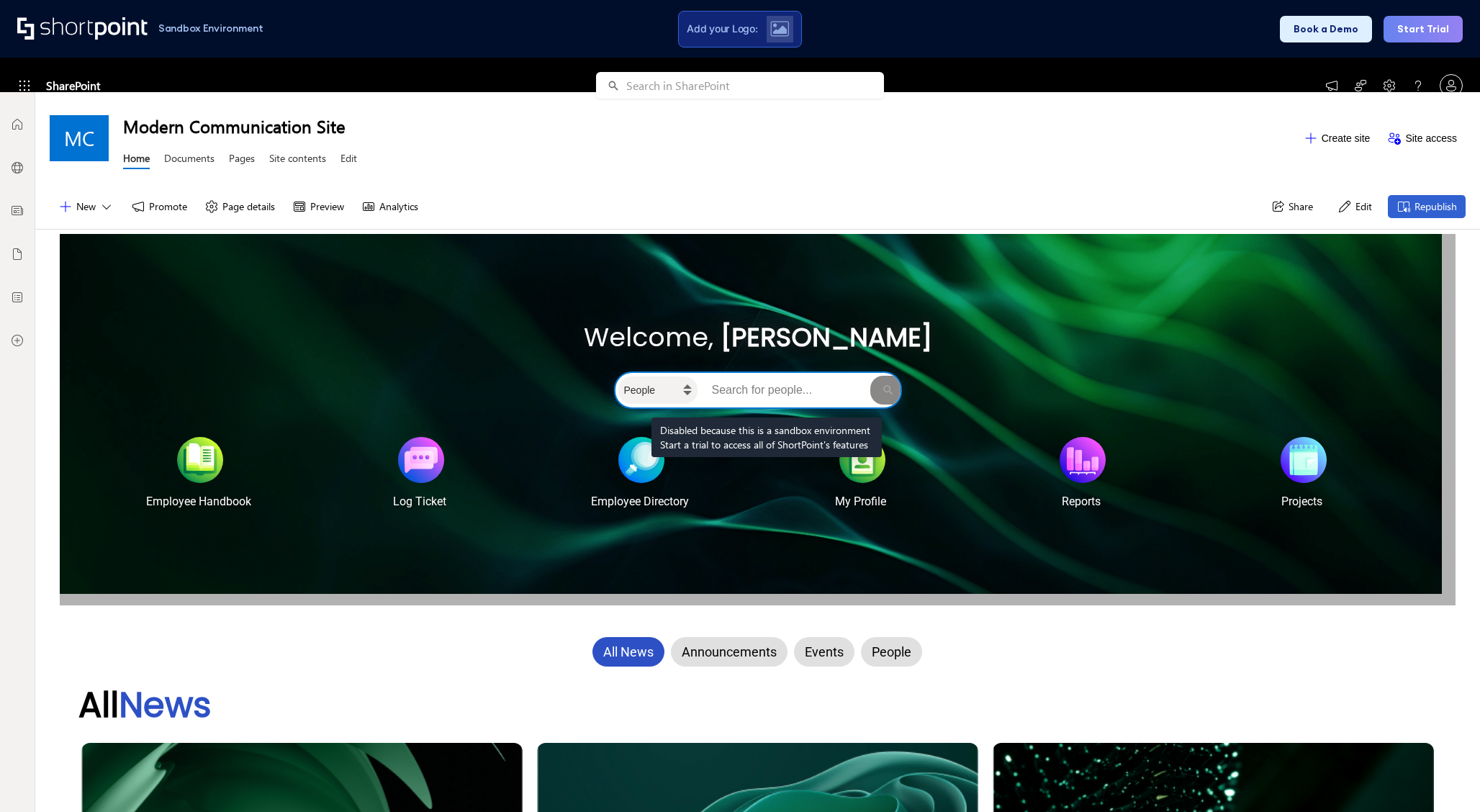
click at [766, 382] on input "Search intranet" at bounding box center [784, 390] width 167 height 29
type input "john"
click at [871, 375] on button "Search" at bounding box center [888, 390] width 36 height 29
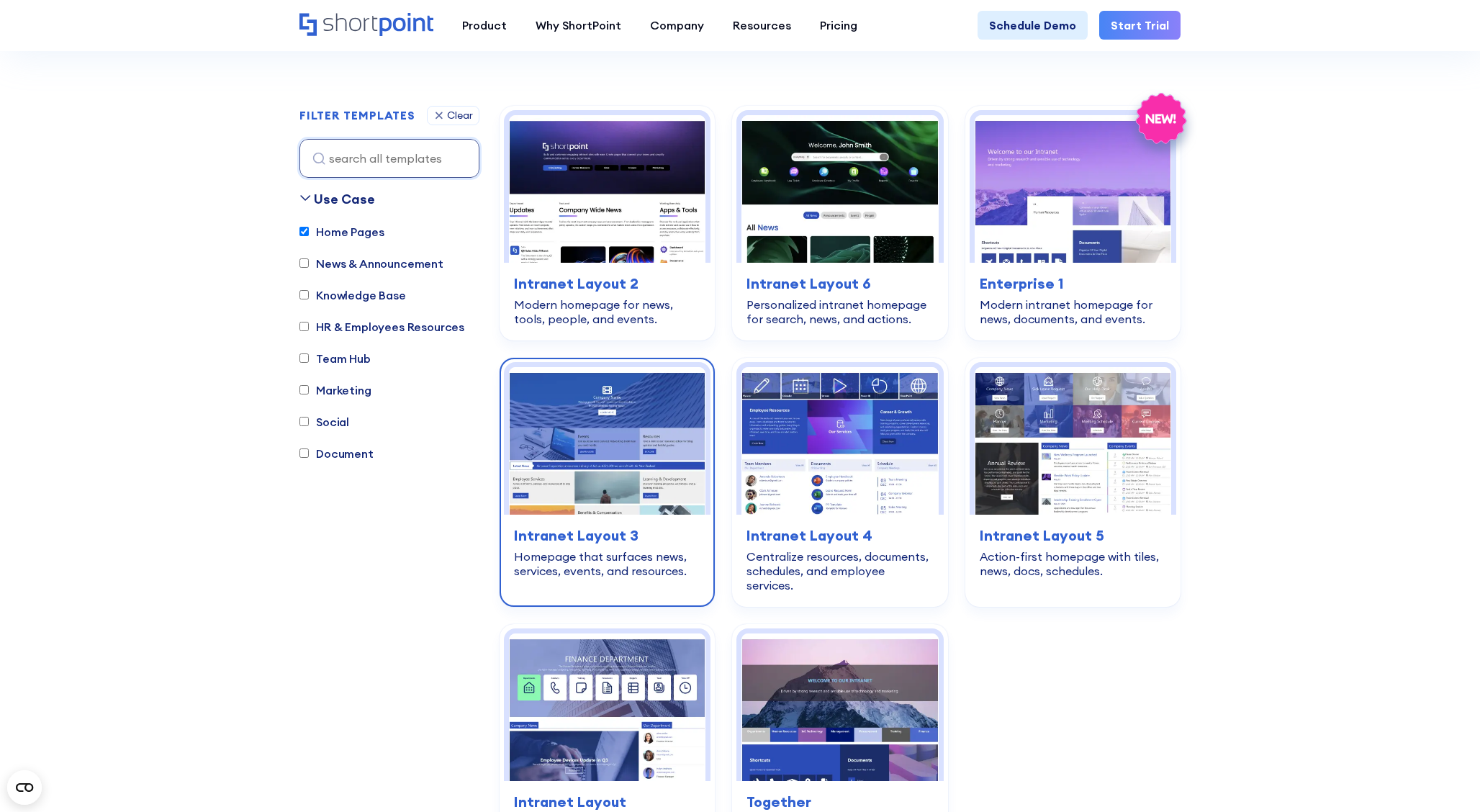
scroll to position [395, 0]
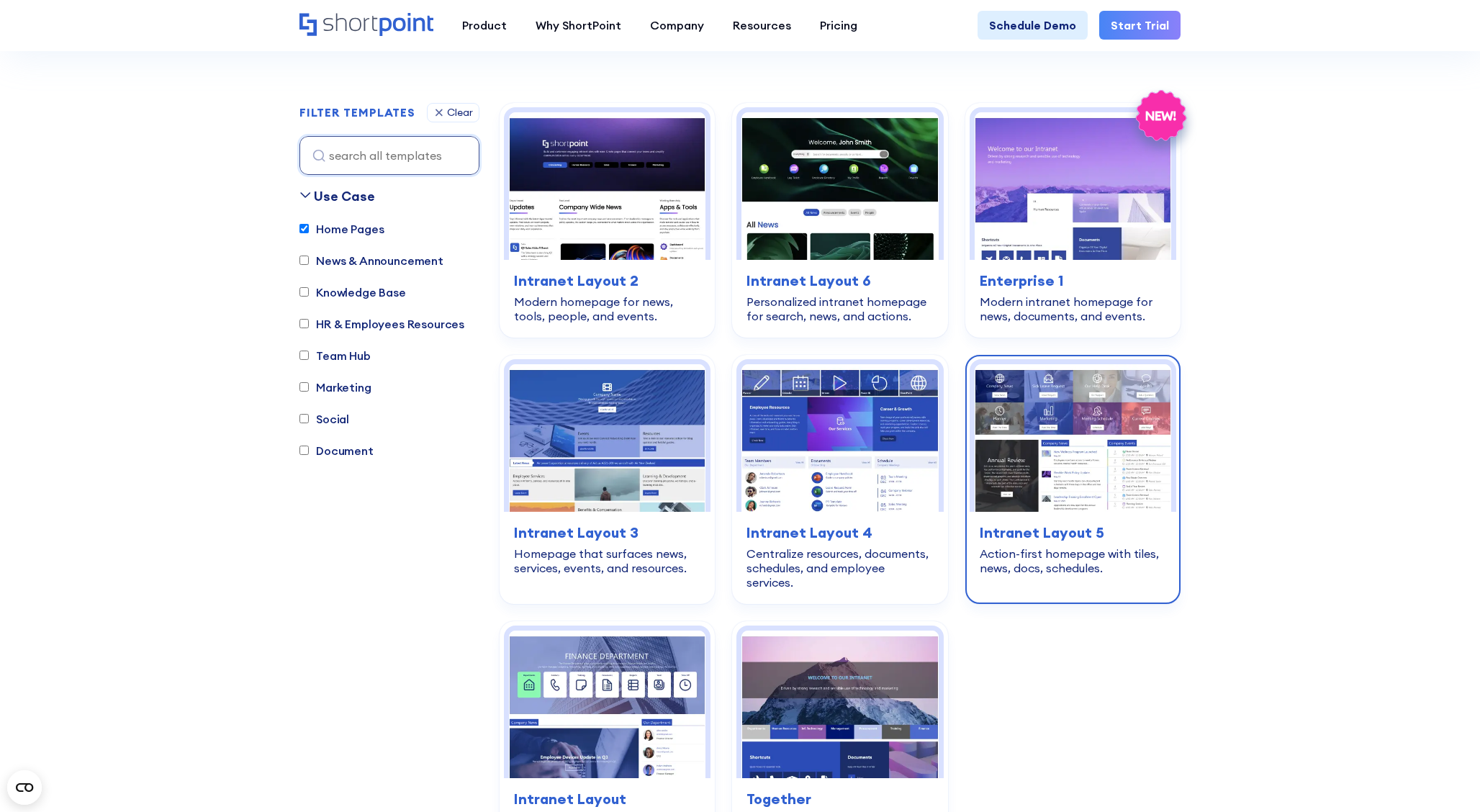
click at [1038, 397] on img at bounding box center [1073, 438] width 196 height 148
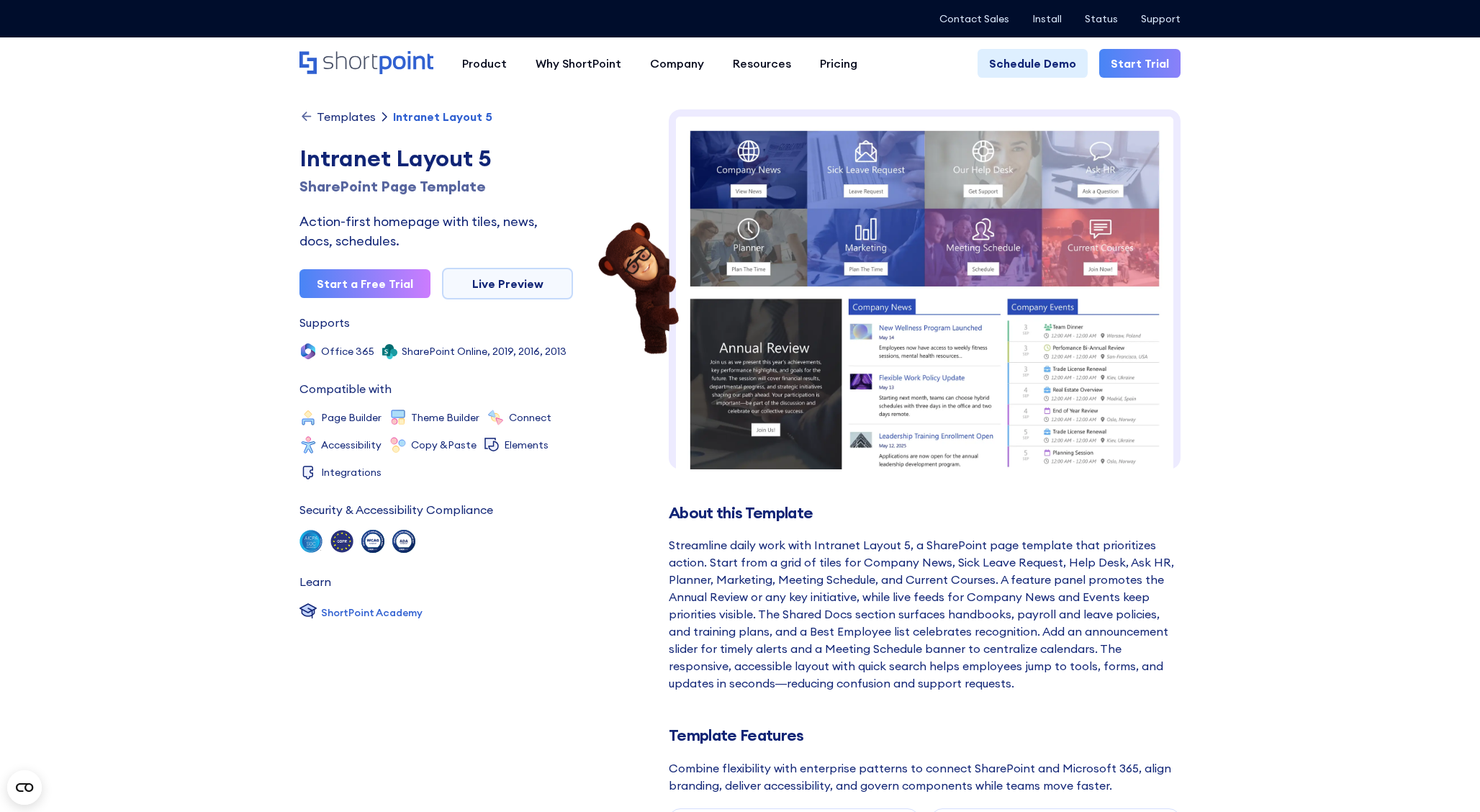
click at [825, 227] on img at bounding box center [925, 522] width 512 height 824
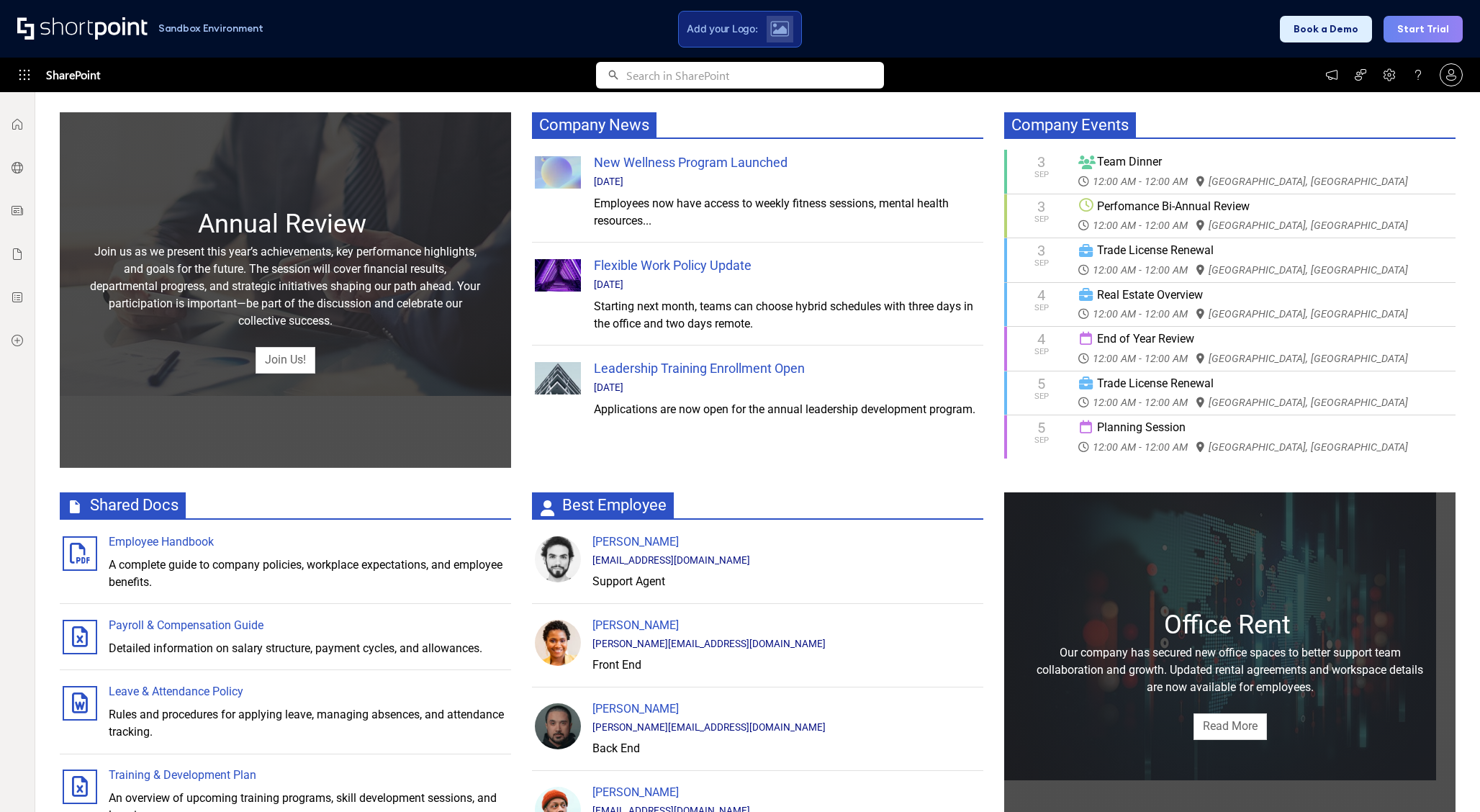
scroll to position [433, 0]
click at [29, 78] on icon at bounding box center [25, 75] width 15 height 15
drag, startPoint x: 163, startPoint y: 30, endPoint x: 47, endPoint y: 30, distance: 116.0
click at [47, 30] on div "Sandbox Environment" at bounding box center [133, 28] width 268 height 32
